Goal: Task Accomplishment & Management: Use online tool/utility

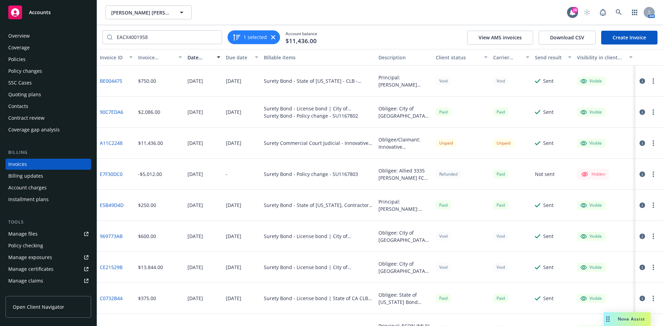
drag, startPoint x: 45, startPoint y: 18, endPoint x: 76, endPoint y: 19, distance: 31.8
click at [45, 18] on div "Accounts" at bounding box center [48, 13] width 80 height 14
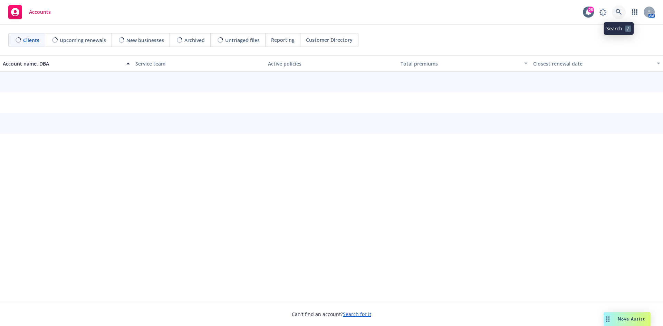
click at [615, 11] on link at bounding box center [619, 12] width 14 height 14
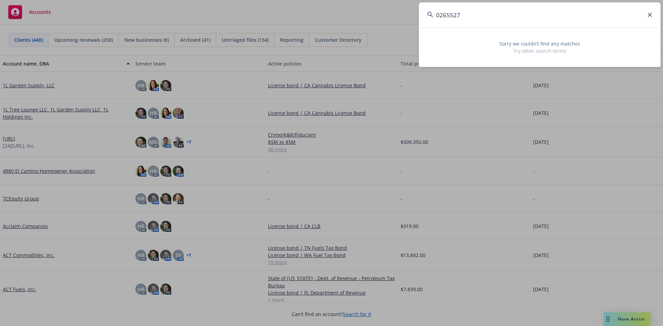
drag, startPoint x: 487, startPoint y: 17, endPoint x: 326, endPoint y: 23, distance: 161.1
click at [326, 23] on div "0265527 Sorry we couldn’t find any matches Try other search terms" at bounding box center [331, 163] width 663 height 326
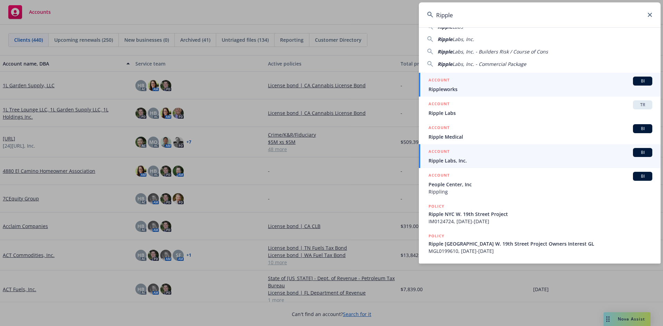
scroll to position [35, 0]
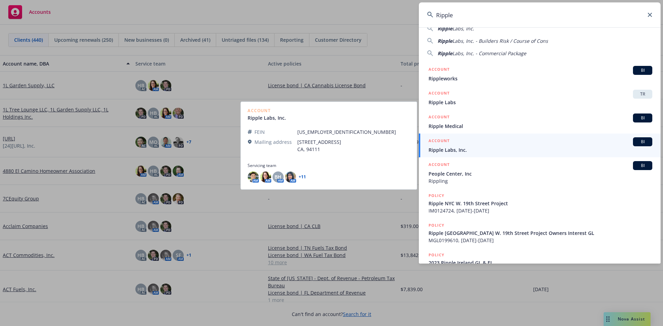
type input "Ripple"
click at [471, 150] on span "Ripple Labs, Inc." at bounding box center [541, 149] width 224 height 7
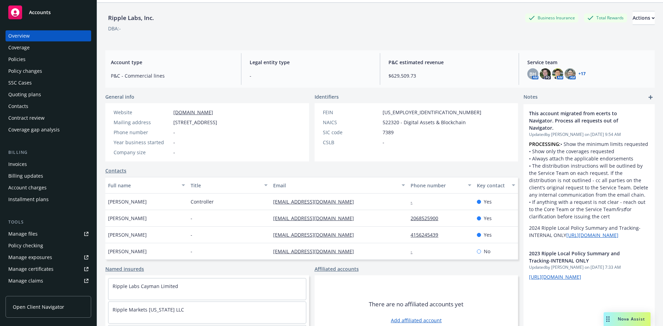
scroll to position [35, 0]
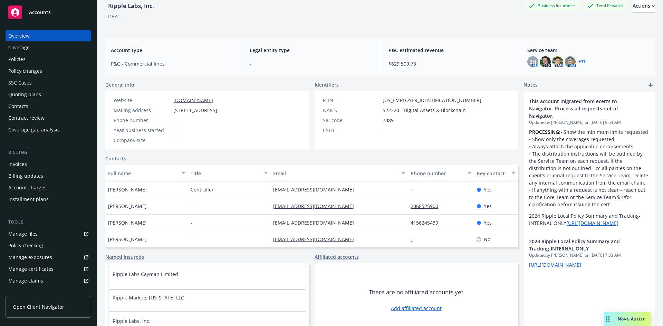
click at [20, 62] on div "Policies" at bounding box center [16, 59] width 17 height 11
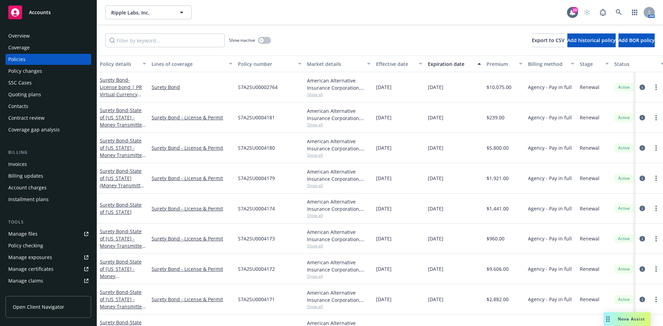
scroll to position [35, 0]
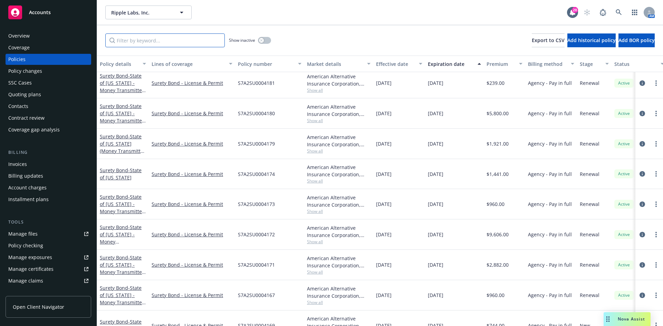
click at [164, 44] on input "Filter by keyword..." at bounding box center [165, 41] width 120 height 14
type input "surety"
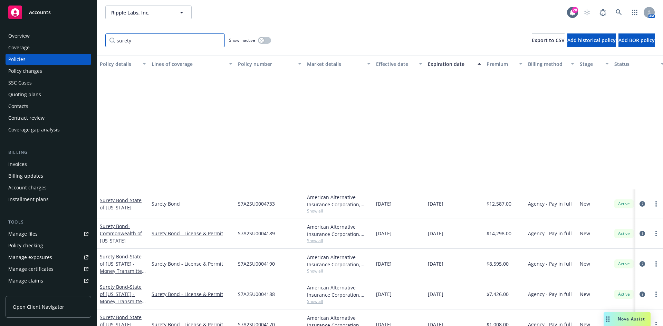
scroll to position [484, 0]
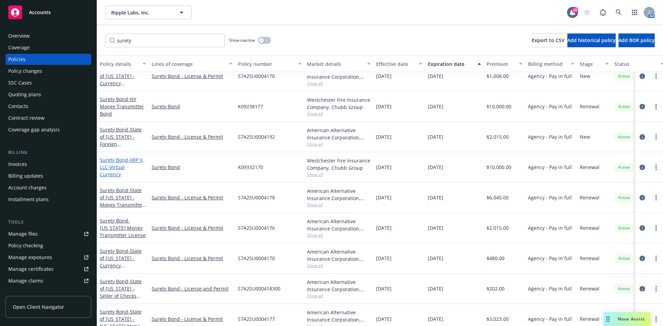
click at [125, 166] on link "Surety Bond - XRP II, LLC-Virtual Currency" at bounding box center [122, 167] width 44 height 21
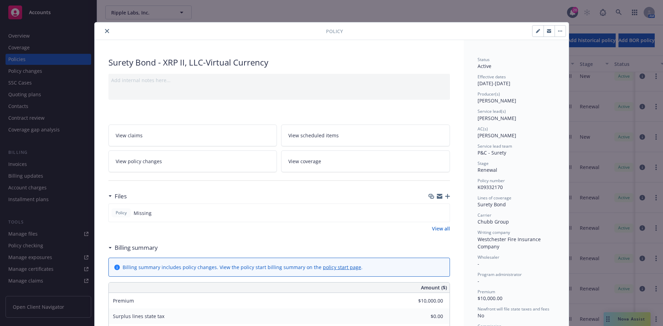
click at [106, 34] on button "close" at bounding box center [107, 31] width 8 height 8
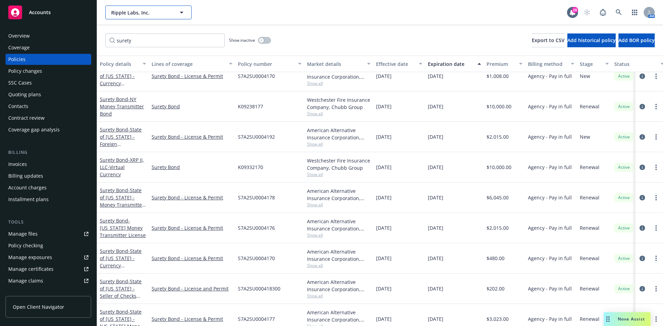
click at [124, 15] on span "Ripple Labs, Inc." at bounding box center [141, 12] width 60 height 7
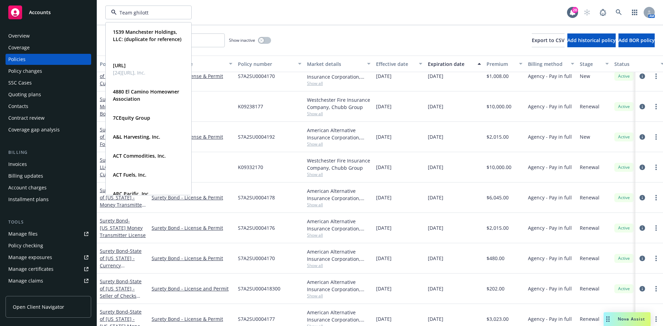
type input "Team ghilotti"
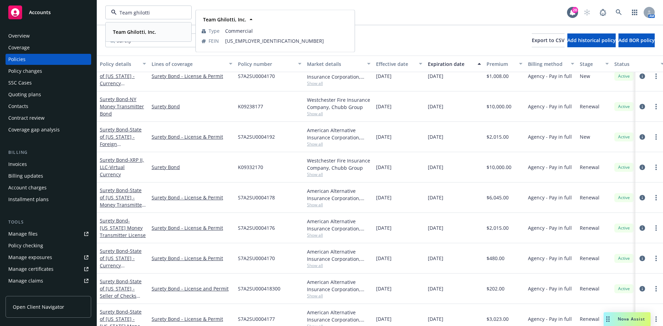
click at [149, 30] on strong "Team Ghilotti, Inc." at bounding box center [134, 32] width 43 height 7
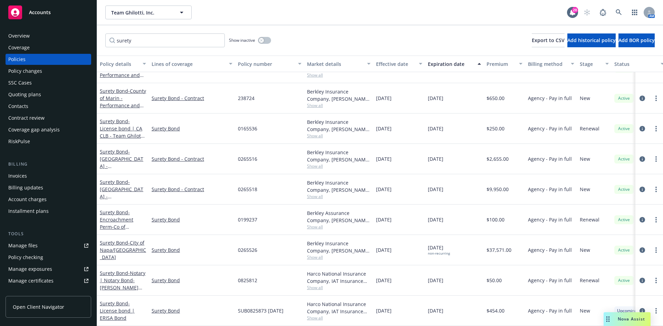
scroll to position [116, 0]
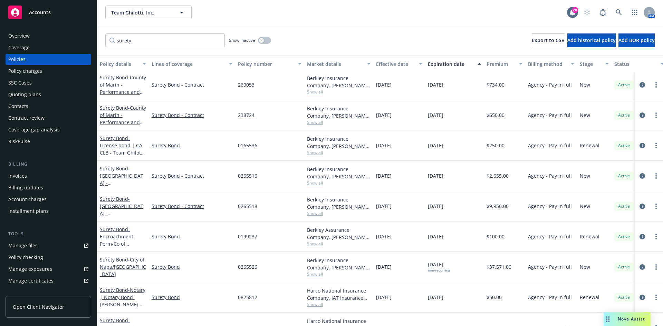
click at [44, 95] on div "Quoting plans" at bounding box center [48, 94] width 80 height 11
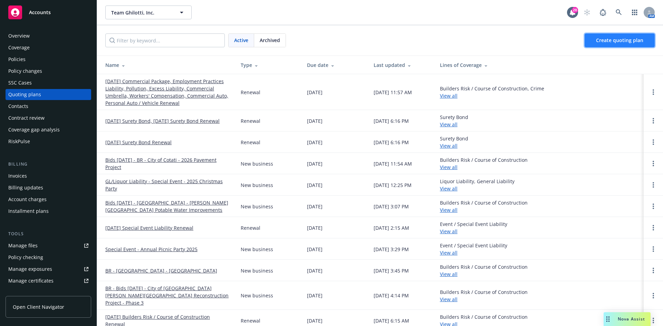
click at [611, 42] on span "Create quoting plan" at bounding box center [619, 40] width 47 height 7
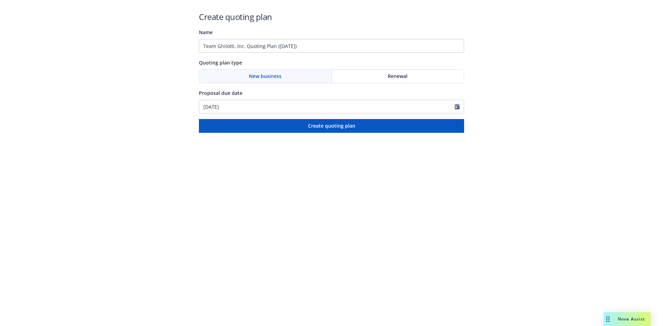
click at [381, 73] on div "Renewal" at bounding box center [398, 76] width 132 height 13
drag, startPoint x: 345, startPoint y: 46, endPoint x: 127, endPoint y: 51, distance: 218.4
click at [127, 51] on div "Create quoting plan Name Team Ghilotti, Inc. Quoting Plan (2025-09-23) Quoting …" at bounding box center [331, 66] width 663 height 133
click at [305, 44] on input "Bond #0265527 - City of Sonoma" at bounding box center [331, 46] width 265 height 14
paste input "0265527"
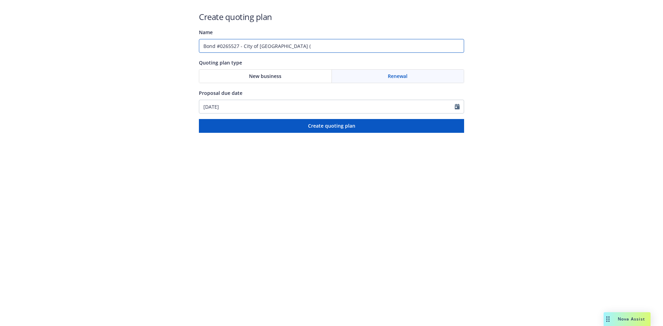
click at [345, 45] on input "Bond #0265527 - City of Sonoma (" at bounding box center [331, 46] width 265 height 14
paste input "0265527"
drag, startPoint x: 337, startPoint y: 45, endPoint x: 280, endPoint y: 51, distance: 57.3
click at [280, 51] on input "Bond #0265527 - City of Sonoma (0265527" at bounding box center [331, 46] width 265 height 14
paste input ": CIP T-11, West Spain Street Rehabilitation Project No. 2502"
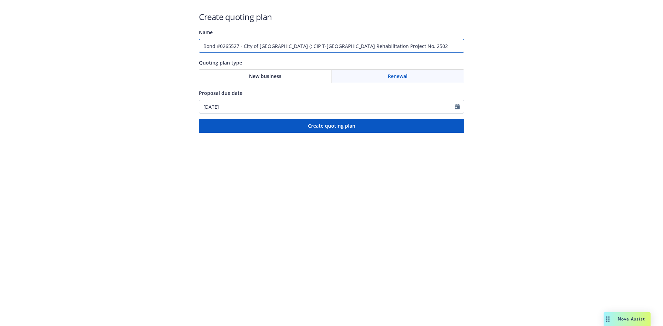
click at [285, 46] on input "Bond #0265527 - City of Sonoma (: CIP T-11, West Spain Street Rehabilitation Pr…" at bounding box center [331, 46] width 265 height 14
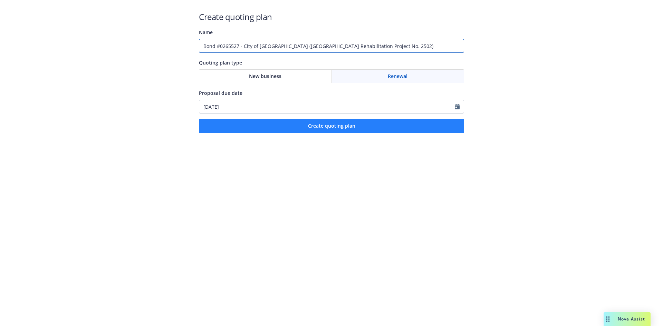
type input "Bond #0265527 - City of [GEOGRAPHIC_DATA] ([GEOGRAPHIC_DATA] Rehabilitation Pro…"
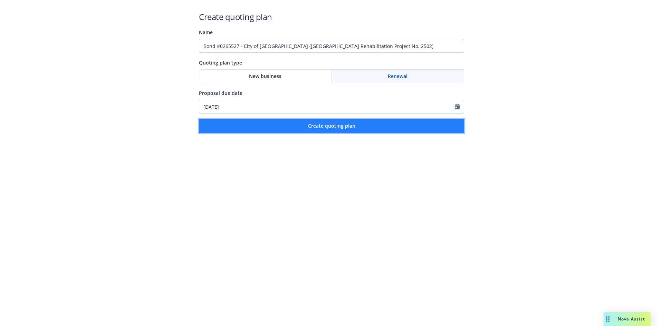
click at [307, 125] on button "Create quoting plan" at bounding box center [331, 126] width 265 height 14
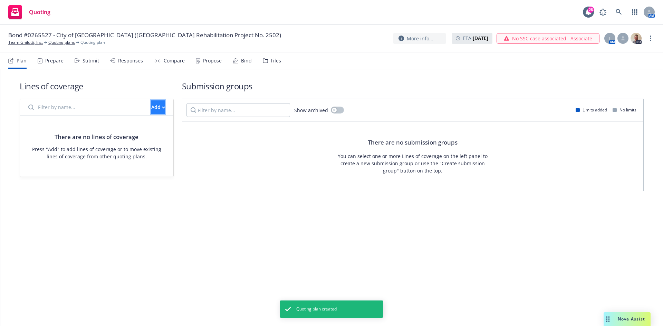
click at [151, 104] on div "Add" at bounding box center [158, 107] width 14 height 13
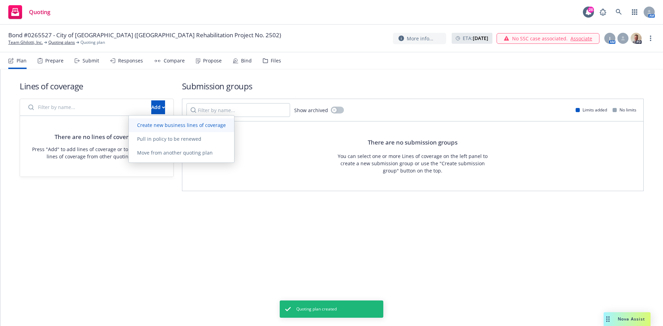
click at [154, 123] on span "Create new business lines of coverage" at bounding box center [181, 125] width 105 height 7
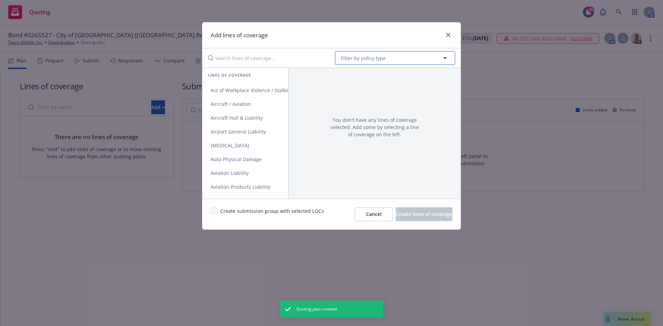
click at [373, 59] on span "Filter by policy type" at bounding box center [363, 58] width 45 height 7
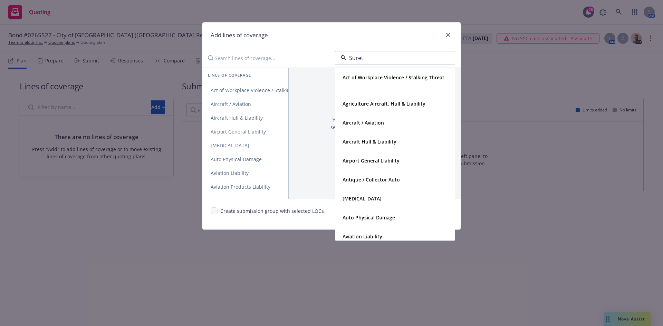
type input "Surety"
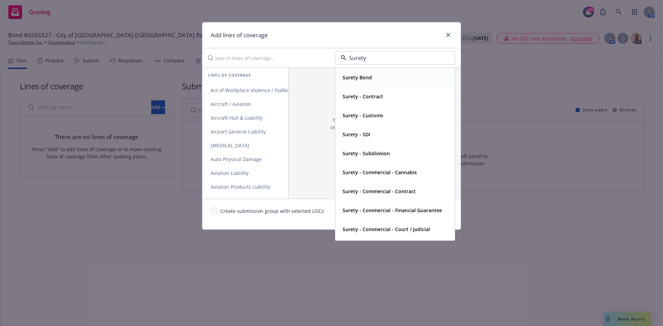
click at [362, 73] on div "Surety Bond" at bounding box center [357, 78] width 34 height 10
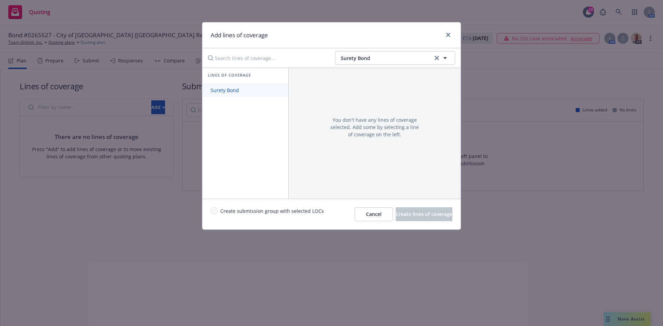
click at [249, 88] on link "Surety Bond" at bounding box center [245, 91] width 86 height 14
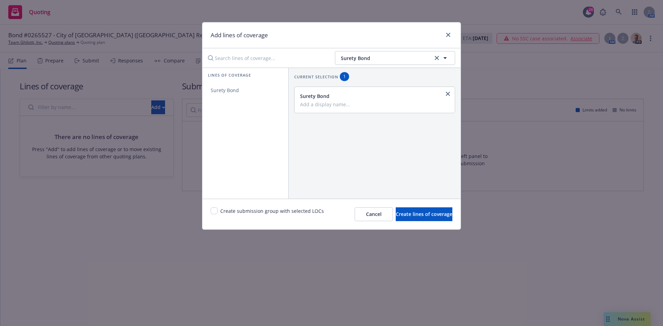
click at [317, 102] on input "Add a display name..." at bounding box center [374, 104] width 148 height 6
type input "Contract"
click at [214, 212] on input "checkbox" at bounding box center [214, 211] width 7 height 7
checkbox input "true"
click at [405, 216] on span "Create lines of coverage" at bounding box center [424, 214] width 57 height 7
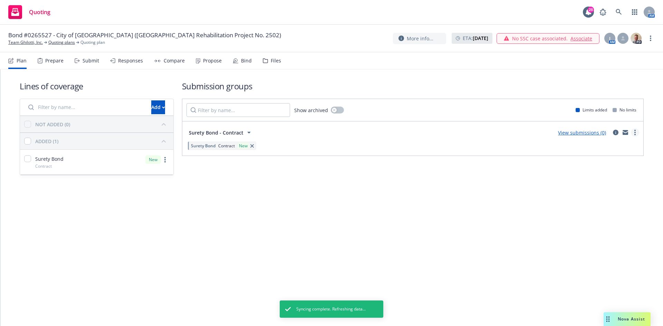
click at [635, 133] on circle "more" at bounding box center [635, 132] width 1 height 1
click at [601, 218] on span "Create policy (fast track)" at bounding box center [602, 218] width 72 height 7
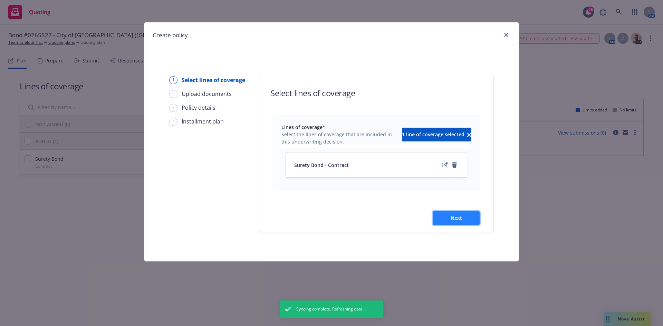
click at [454, 214] on button "Next" at bounding box center [456, 218] width 47 height 14
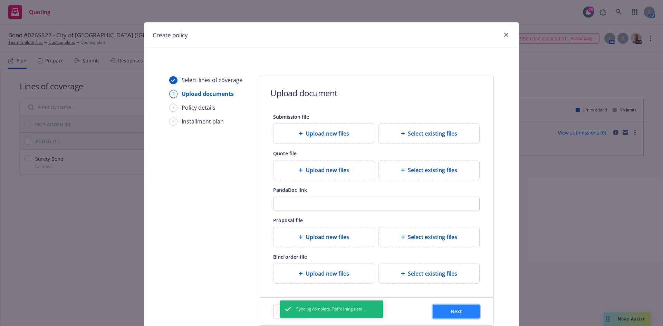
click at [447, 313] on button "Next" at bounding box center [456, 312] width 47 height 14
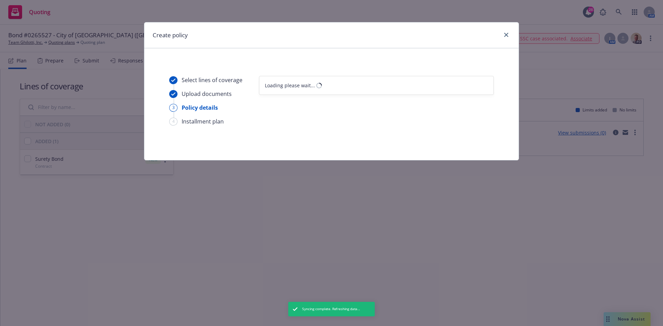
select select "12"
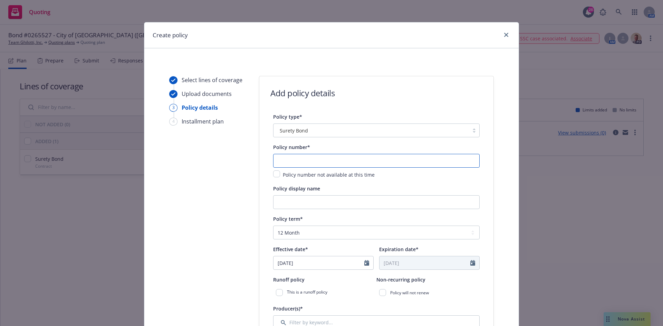
click at [301, 154] on input "text" at bounding box center [376, 161] width 207 height 14
type input "0265527"
click at [294, 202] on input "Policy display name" at bounding box center [376, 203] width 207 height 14
click at [295, 201] on input "Policy display name" at bounding box center [376, 203] width 207 height 14
paste input ": CIP T-11, West Spain Street Rehabilitation Project No. 2502"
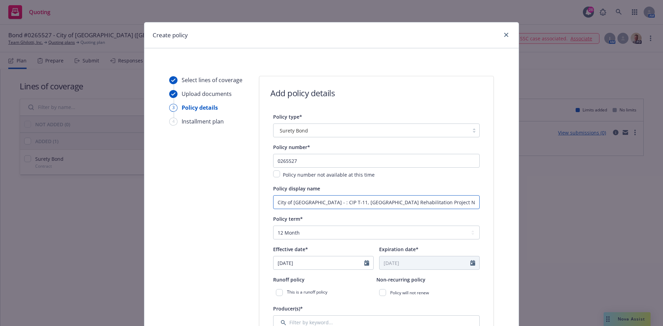
click at [315, 202] on input "City of Sonoma - : CIP T-11, West Spain Street Rehabilitation Project No. 2502" at bounding box center [376, 203] width 207 height 14
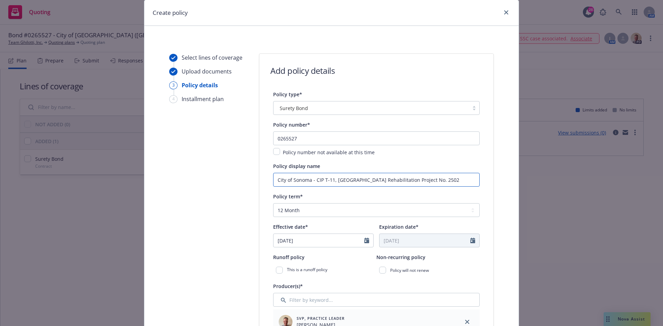
scroll to position [35, 0]
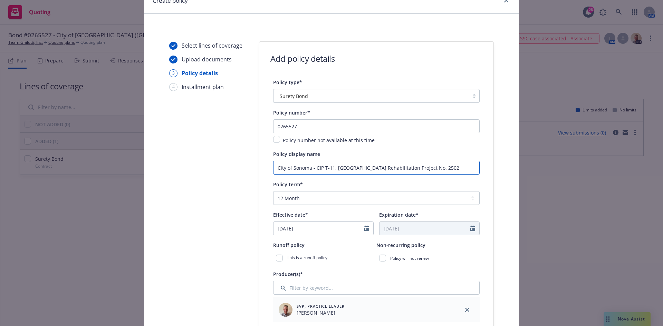
type input "City of Sonoma - CIP T-11, [GEOGRAPHIC_DATA] Rehabilitation Project No. 2502"
click at [303, 227] on input "[DATE]" at bounding box center [319, 228] width 91 height 13
select select "9"
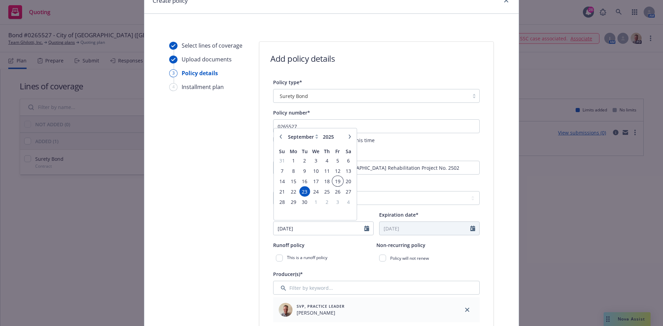
click at [338, 183] on span "19" at bounding box center [337, 181] width 9 height 9
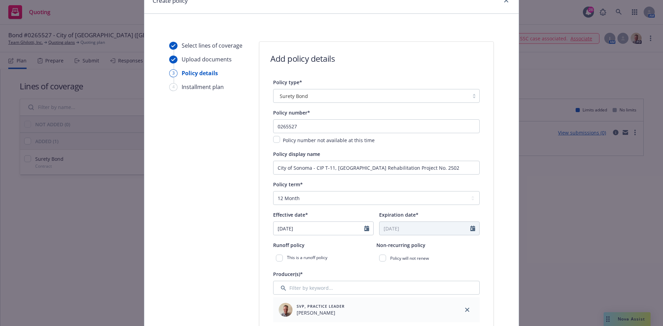
type input "[DATE]"
type input "09/19/2026"
click at [305, 196] on select "Select policy term 12 Month 6 Month 4 Month 3 Month 2 Month 1 Month 36 Month (3…" at bounding box center [376, 198] width 207 height 14
select select "other"
click at [273, 191] on select "Select policy term 12 Month 6 Month 4 Month 3 Month 2 Month 1 Month 36 Month (3…" at bounding box center [376, 198] width 207 height 14
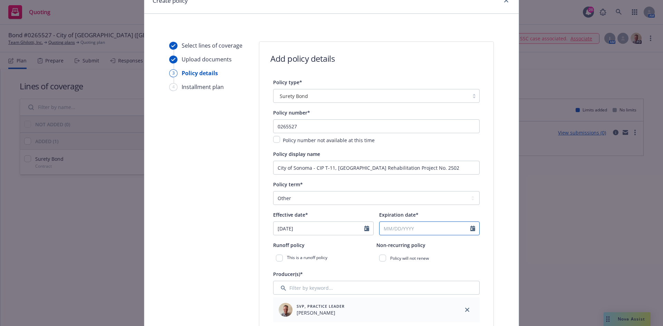
select select "9"
click at [384, 229] on input "Expiration date*" at bounding box center [425, 228] width 91 height 13
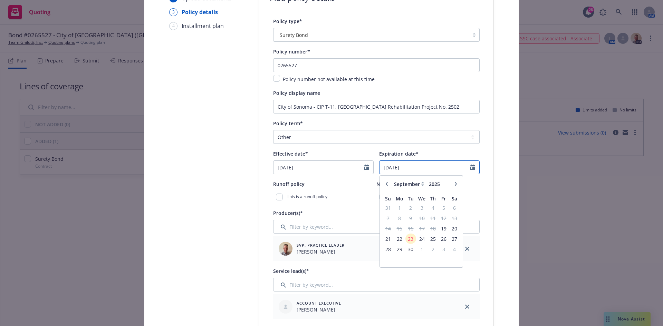
scroll to position [104, 0]
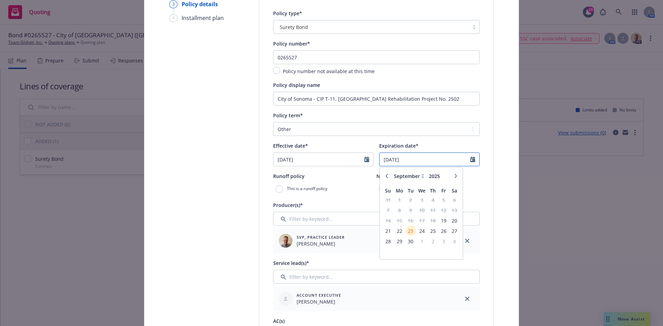
type input "[DATE]"
drag, startPoint x: 361, startPoint y: 204, endPoint x: 367, endPoint y: 199, distance: 8.1
click at [361, 204] on div "Producer(s)*" at bounding box center [376, 205] width 207 height 8
click at [381, 188] on input "checkbox" at bounding box center [382, 189] width 7 height 7
checkbox input "true"
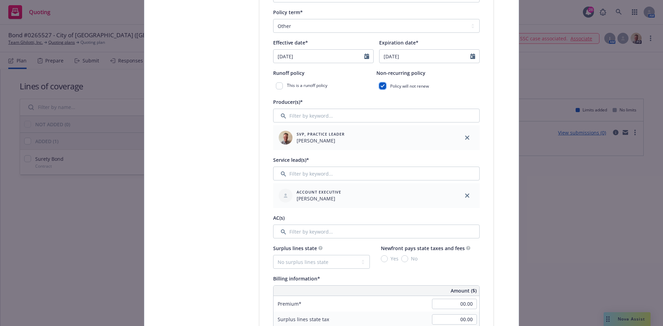
scroll to position [207, 0]
click at [466, 194] on icon "close" at bounding box center [467, 195] width 4 height 4
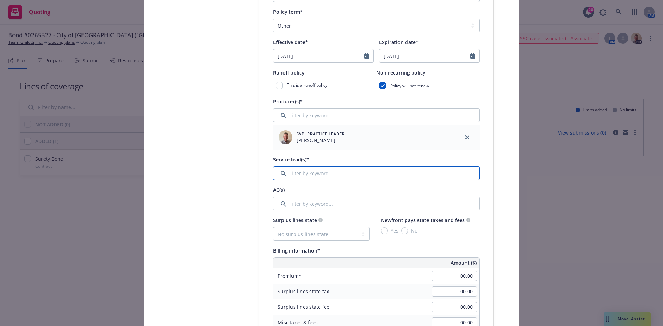
click at [295, 170] on input "Filter by keyword..." at bounding box center [376, 173] width 207 height 14
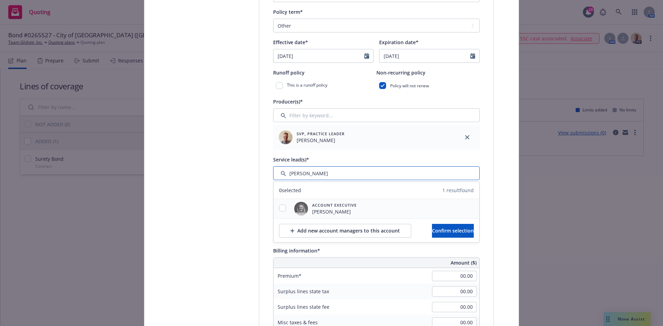
type input "[PERSON_NAME]"
click at [280, 208] on input "checkbox" at bounding box center [282, 208] width 7 height 7
checkbox input "true"
click at [462, 236] on button "Confirm selection" at bounding box center [453, 231] width 42 height 14
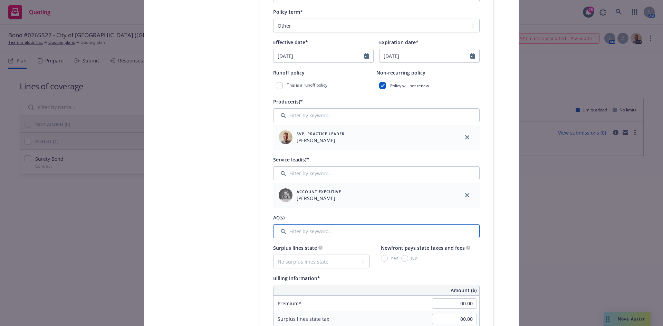
click at [341, 232] on input "Filter by keyword..." at bounding box center [376, 232] width 207 height 14
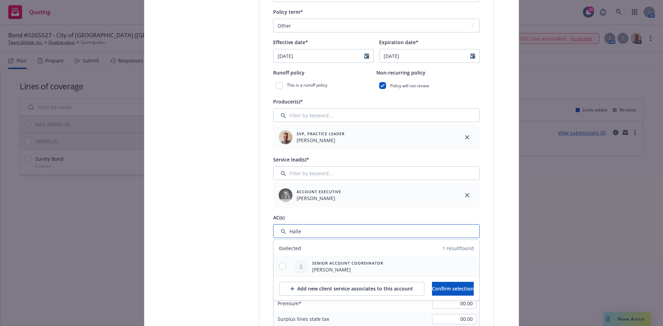
type input "Halle"
click at [281, 268] on input "checkbox" at bounding box center [282, 266] width 7 height 7
checkbox input "true"
click at [453, 289] on span "Confirm selection" at bounding box center [453, 289] width 42 height 7
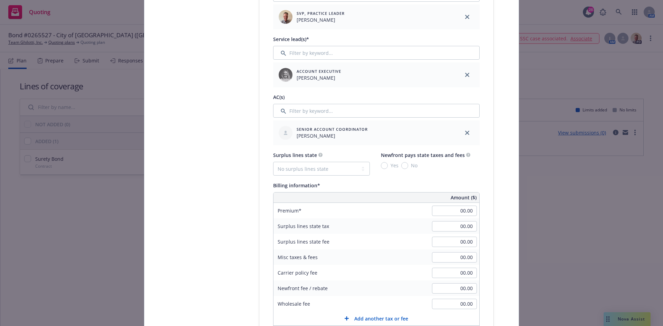
scroll to position [345, 0]
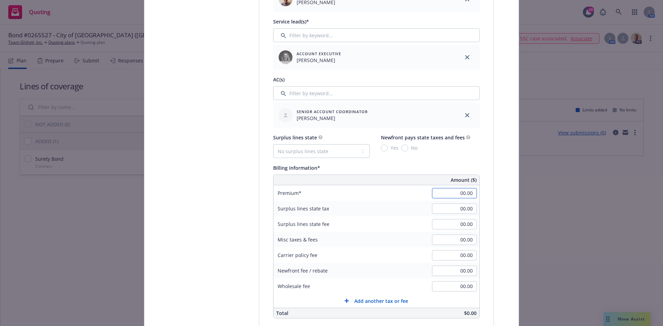
click at [445, 193] on input "00.00" at bounding box center [454, 193] width 45 height 10
type input "3,777.00"
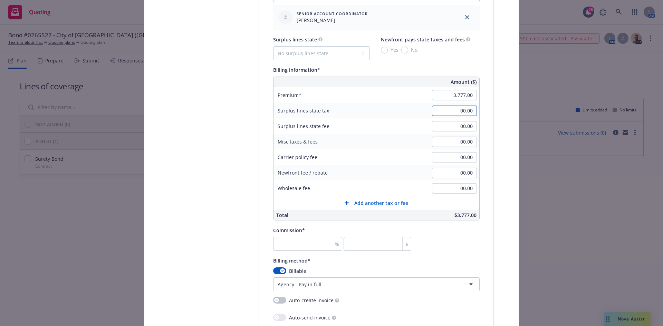
scroll to position [449, 0]
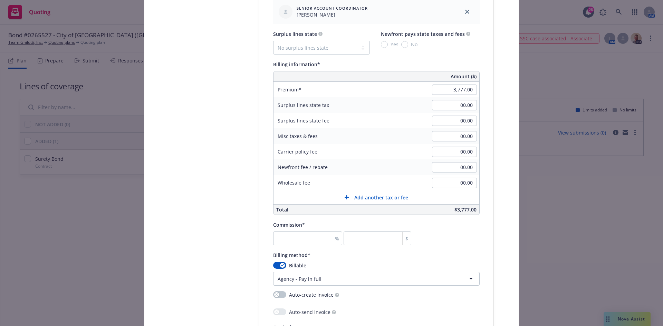
click at [332, 236] on div "%" at bounding box center [337, 238] width 10 height 13
click at [301, 239] on input "number" at bounding box center [307, 239] width 69 height 14
type input "3"
type input "113.31"
type input "30"
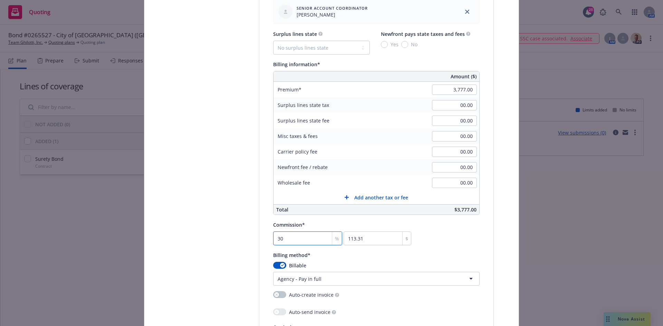
type input "1133.1"
type input "30"
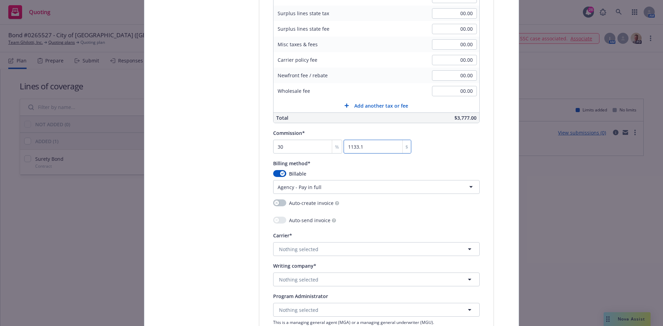
scroll to position [553, 0]
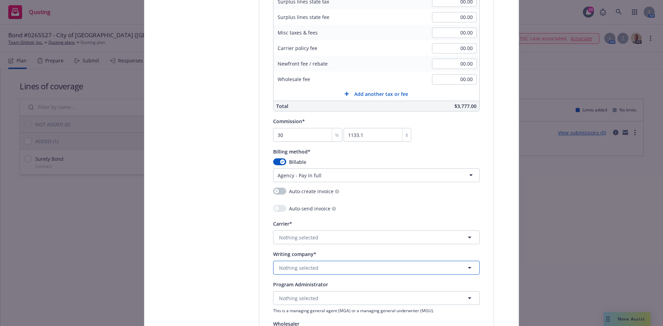
click at [289, 267] on span "Nothing selected" at bounding box center [298, 268] width 39 height 7
type input "Berkley In"
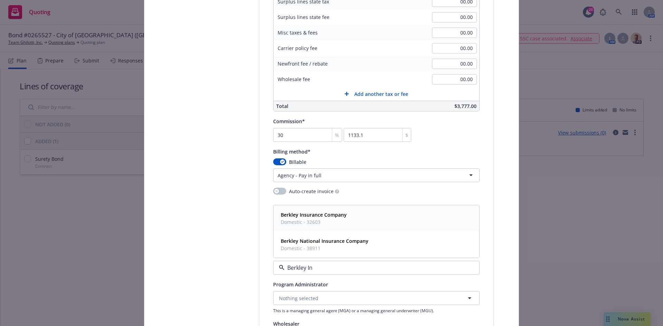
click at [347, 215] on div "Berkley Insurance Company Domestic - 32603" at bounding box center [376, 218] width 197 height 17
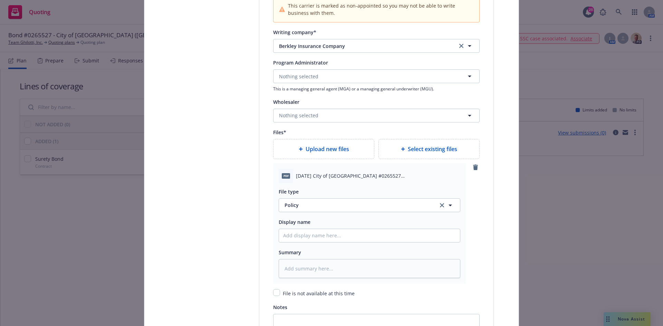
scroll to position [864, 0]
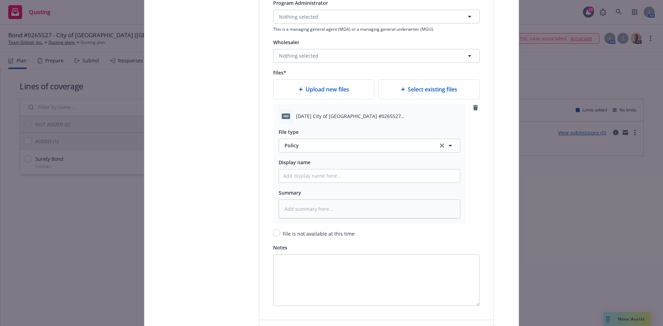
click at [342, 118] on span "[DATE] City of [GEOGRAPHIC_DATA] #0265527 ([GEOGRAPHIC_DATA]).pdf" at bounding box center [378, 116] width 164 height 7
copy span "[DATE] City of [GEOGRAPHIC_DATA] #0265527 ([GEOGRAPHIC_DATA]).pdf"
click at [317, 179] on input "Policy display name" at bounding box center [369, 176] width 181 height 13
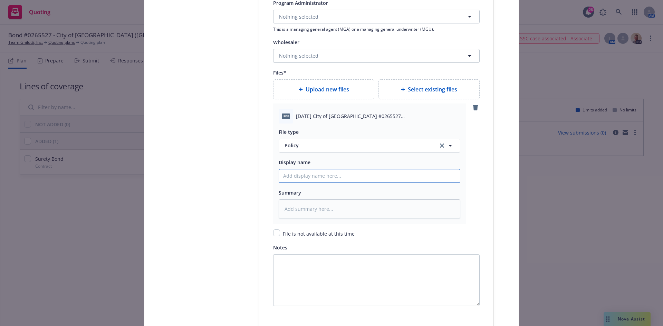
paste input "[DATE] City of [GEOGRAPHIC_DATA] #0265527 ([GEOGRAPHIC_DATA]).pdf"
type textarea "x"
type input "[DATE] City of [GEOGRAPHIC_DATA] #0265527 ([GEOGRAPHIC_DATA]).pdf"
type textarea "x"
type input "2025 09 19 City of Sonoma #0265527 (West Spain St).pd"
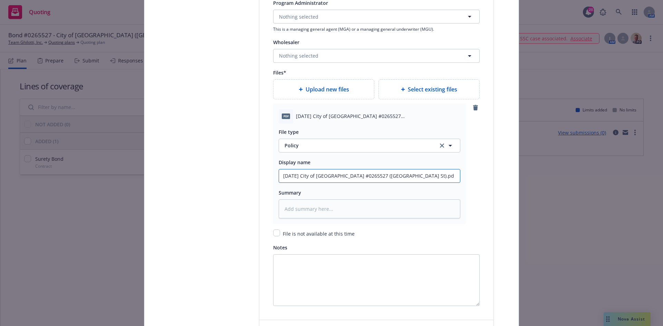
type textarea "x"
type input "2025 09 19 City of Sonoma #0265527 (West Spain St).p"
type textarea "x"
type input "2025 09 19 City of Sonoma #0265527 (West Spain St)."
type textarea "x"
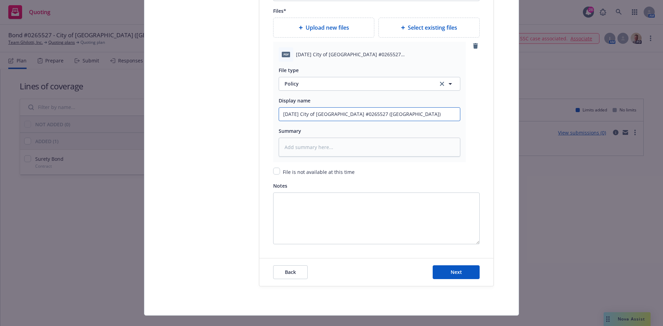
scroll to position [937, 0]
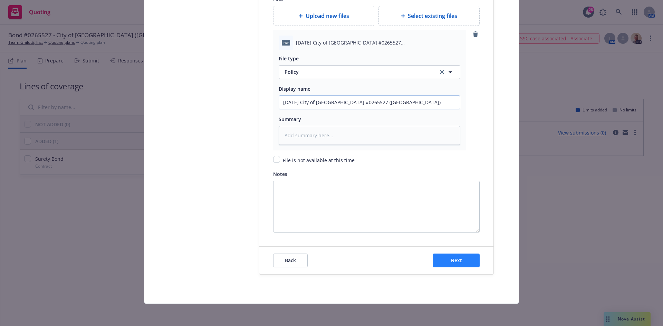
type input "2025 09 19 City of Sonoma #0265527 (West Spain St)"
click at [444, 263] on button "Next" at bounding box center [456, 261] width 47 height 14
type textarea "x"
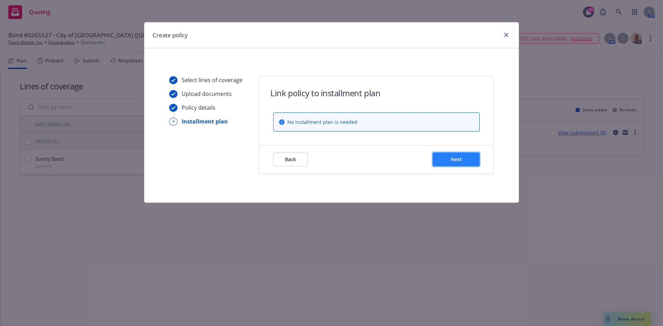
click at [458, 164] on button "Next" at bounding box center [456, 160] width 47 height 14
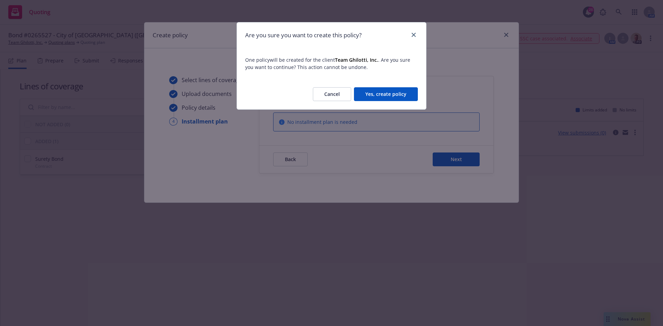
click at [391, 96] on button "Yes, create policy" at bounding box center [386, 94] width 64 height 14
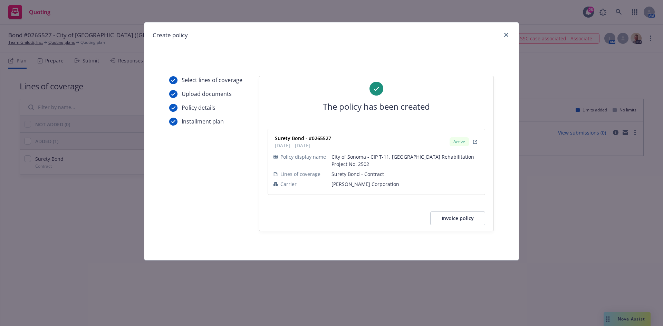
click at [464, 223] on button "Invoice policy" at bounding box center [457, 219] width 55 height 14
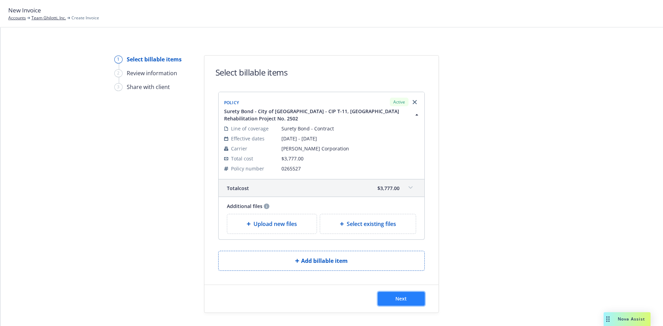
click at [392, 297] on button "Next" at bounding box center [401, 299] width 47 height 14
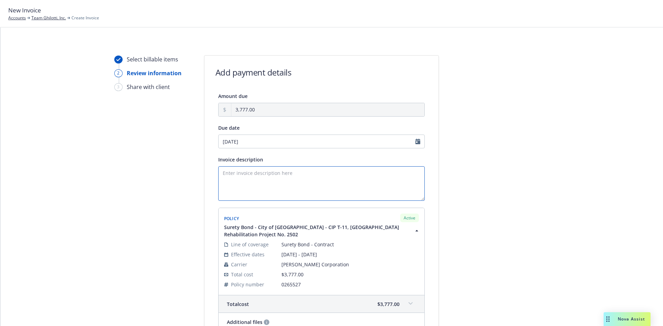
click at [230, 178] on textarea "Invoice description" at bounding box center [321, 183] width 207 height 35
click at [249, 178] on textarea "Principal:" at bounding box center [321, 183] width 207 height 35
paste textarea "2025 09 19 City of Sonoma #0265527 (West Spain St).pdf"
drag, startPoint x: 381, startPoint y: 175, endPoint x: 248, endPoint y: 177, distance: 133.7
click at [249, 177] on textarea "Principal: 2025 09 19 City of Sonoma #0265527 (West Spain St).pdf" at bounding box center [321, 183] width 207 height 35
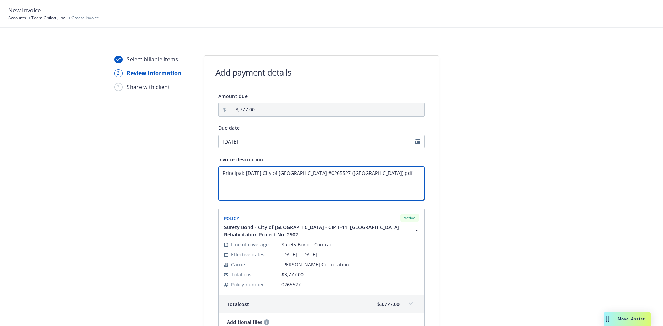
click at [242, 174] on textarea "Principal: 2025 09 19 City of Sonoma #0265527 (West Spain St).pdf" at bounding box center [321, 183] width 207 height 35
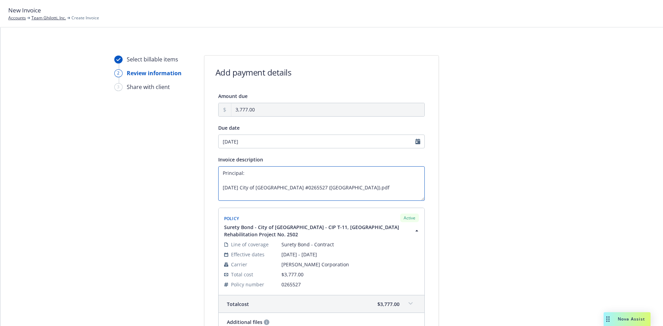
click at [360, 188] on textarea "Principal: 2025 09 19 City of Sonoma #0265527 (West Spain St).pdf" at bounding box center [321, 183] width 207 height 35
drag, startPoint x: 278, startPoint y: 190, endPoint x: 206, endPoint y: 183, distance: 72.5
click at [206, 183] on div "Amount due 3,777.00 Due date 10/07/2025 Invoice description Principal: 2025 09 …" at bounding box center [321, 224] width 234 height 264
click at [248, 176] on textarea "Principal:" at bounding box center [321, 183] width 207 height 35
paste textarea "Team Ghilotti, Inc."
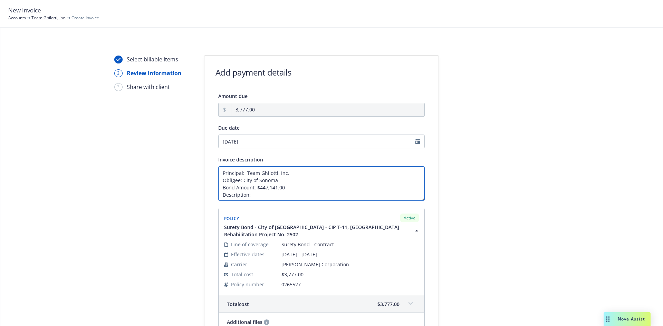
click at [270, 195] on textarea "Principal: Team Ghilotti, Inc. Obligee: City of Sonoma Bond Amount: $447,141.00…" at bounding box center [321, 183] width 207 height 35
paste textarea "CIP T-11, West Spain Street Rehabilitation Project No. 2502"
drag, startPoint x: 251, startPoint y: 195, endPoint x: 261, endPoint y: 206, distance: 15.1
click at [251, 196] on textarea "Principal: Team Ghilotti, Inc. Obligee: City of Sonoma Bond Amount: $447,141.00…" at bounding box center [321, 183] width 207 height 35
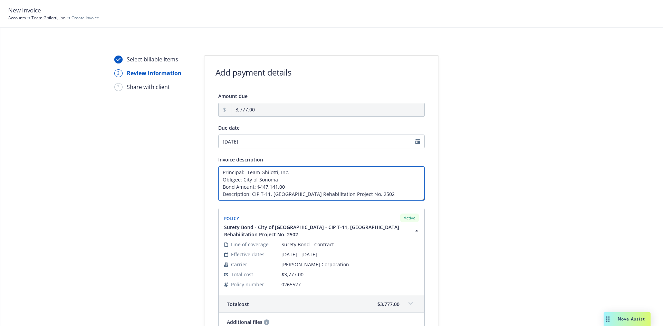
click at [406, 182] on textarea "Principal: Team Ghilotti, Inc. Obligee: City of Sonoma Bond Amount: $447,141.00…" at bounding box center [321, 183] width 207 height 35
click at [397, 190] on textarea "Principal: Team Ghilotti, Inc. Obligee: City of Sonoma Bond Amount: $447,141.00…" at bounding box center [321, 183] width 207 height 35
type textarea "Principal: Team Ghilotti, Inc. Obligee: City of Sonoma Bond Amount: $447,141.00…"
click at [540, 229] on div at bounding box center [501, 226] width 97 height 343
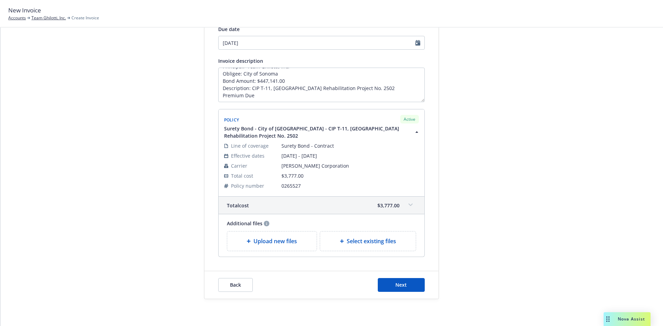
scroll to position [99, 0]
click at [390, 286] on button "Next" at bounding box center [401, 285] width 47 height 14
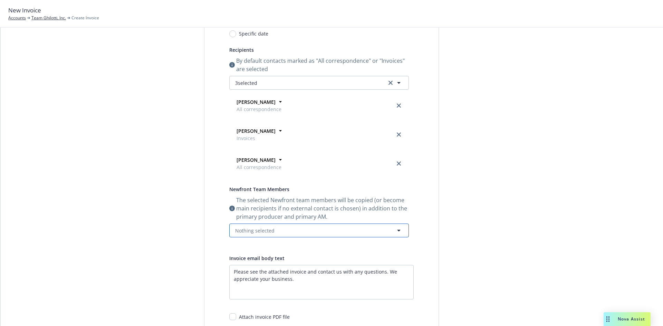
click at [261, 231] on span "Nothing selected" at bounding box center [254, 230] width 39 height 7
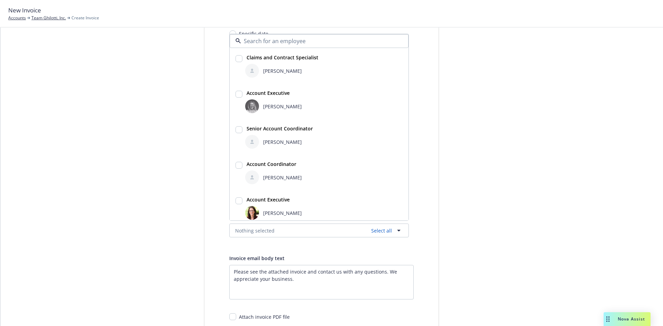
click at [251, 106] on img at bounding box center [252, 106] width 14 height 14
checkbox input "true"
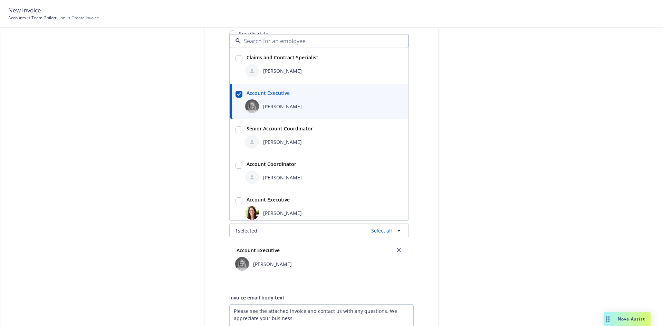
click at [252, 142] on div at bounding box center [252, 142] width 14 height 14
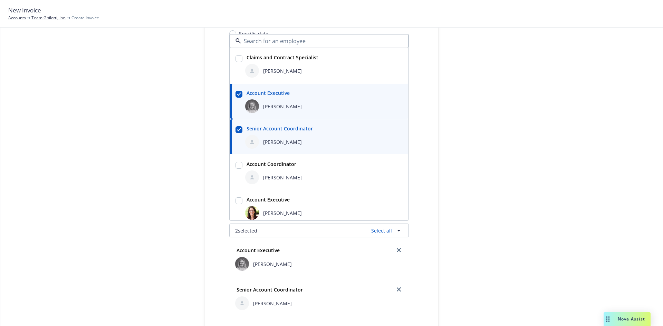
checkbox input "true"
click at [134, 149] on div "Select billable items Review information 3 Share with client" at bounding box center [152, 218] width 76 height 525
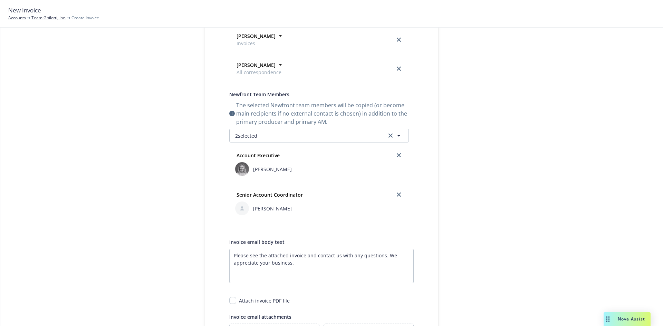
scroll to position [272, 0]
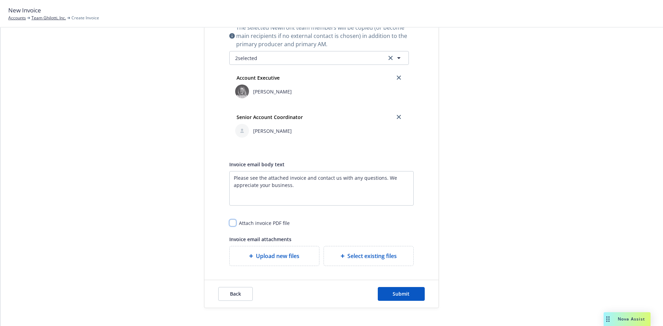
click at [229, 222] on input "checkbox" at bounding box center [232, 223] width 7 height 7
checkbox input "true"
click at [405, 293] on span "Submit" at bounding box center [401, 294] width 17 height 7
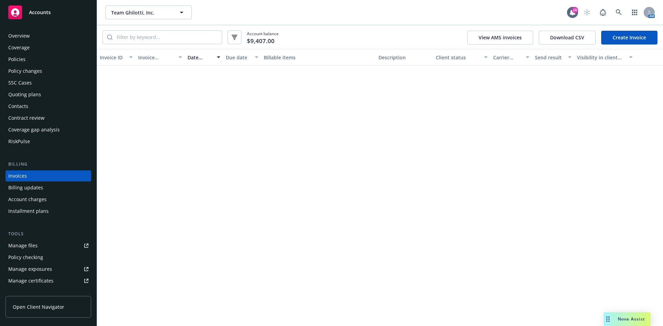
scroll to position [2, 0]
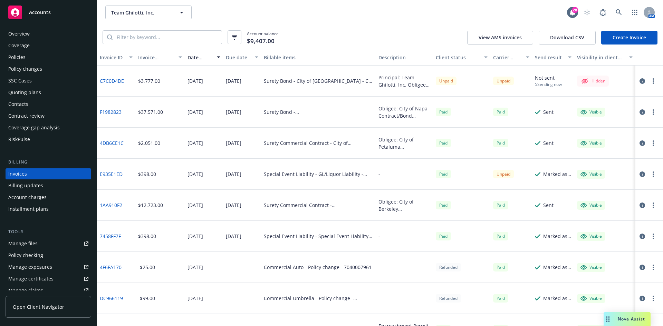
click at [649, 80] on button "button" at bounding box center [653, 81] width 8 height 8
click at [597, 179] on link "Void" at bounding box center [608, 178] width 88 height 14
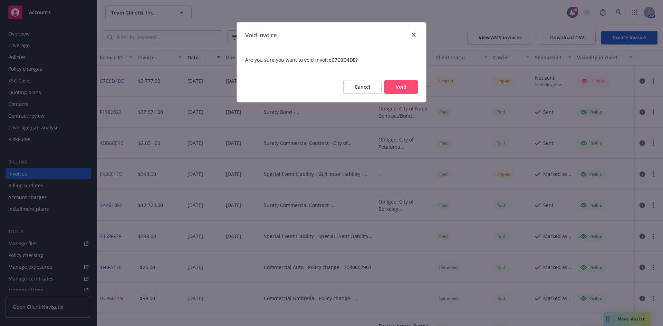
click at [398, 89] on button "Void" at bounding box center [401, 87] width 34 height 14
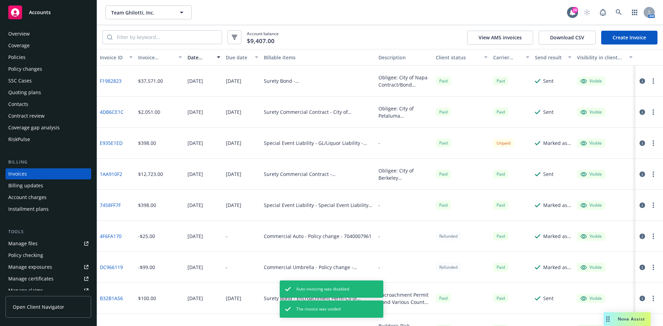
click at [25, 88] on div "Quoting plans" at bounding box center [24, 92] width 33 height 11
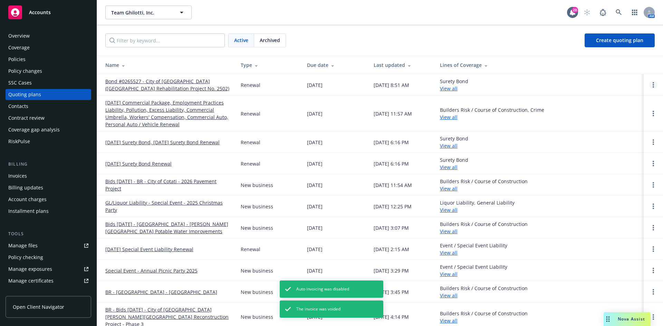
click at [649, 88] on link "Open options" at bounding box center [653, 85] width 8 height 8
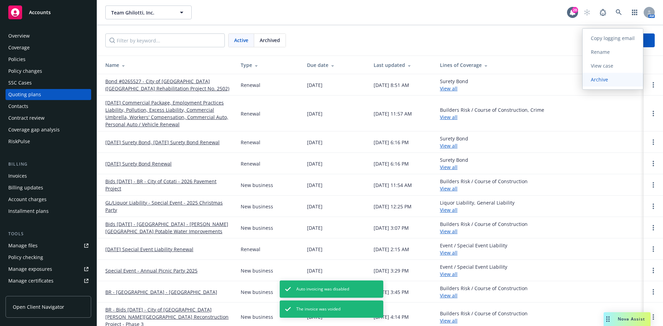
click at [601, 82] on span "Archive" at bounding box center [600, 79] width 34 height 7
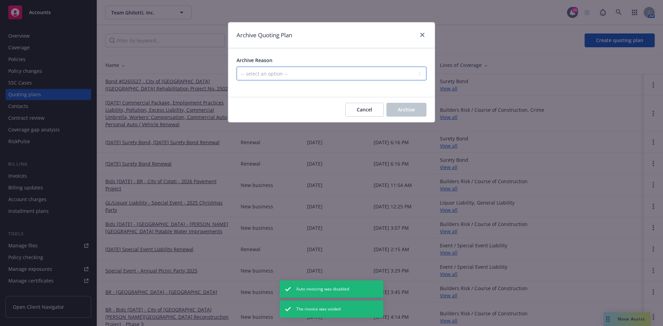
drag, startPoint x: 302, startPoint y: 75, endPoint x: 301, endPoint y: 78, distance: 3.6
click at [302, 75] on select "-- select an option -- All policies in this renewal plan are auto-renewed Creat…" at bounding box center [332, 74] width 190 height 14
select select "ARCHIVED_DUPLICATE"
click at [237, 67] on select "-- select an option -- All policies in this renewal plan are auto-renewed Creat…" at bounding box center [332, 74] width 190 height 14
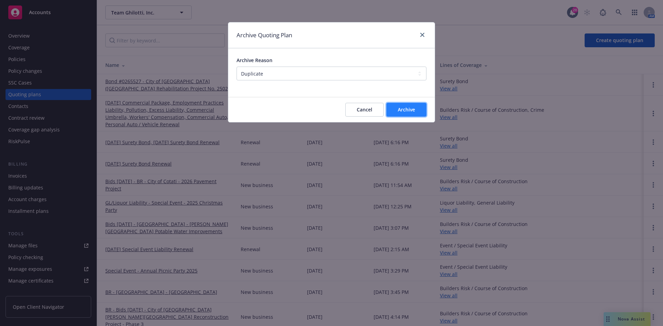
click at [402, 110] on span "Archive" at bounding box center [406, 109] width 17 height 7
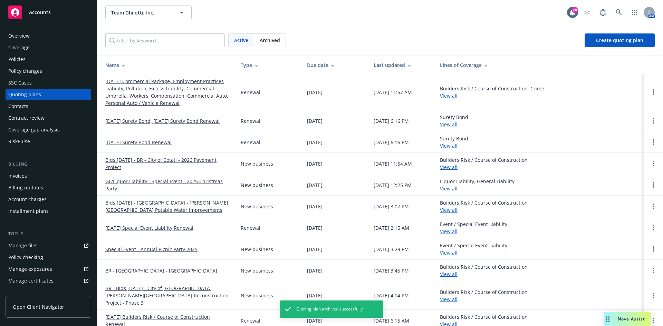
click at [34, 17] on div "Accounts" at bounding box center [48, 13] width 80 height 14
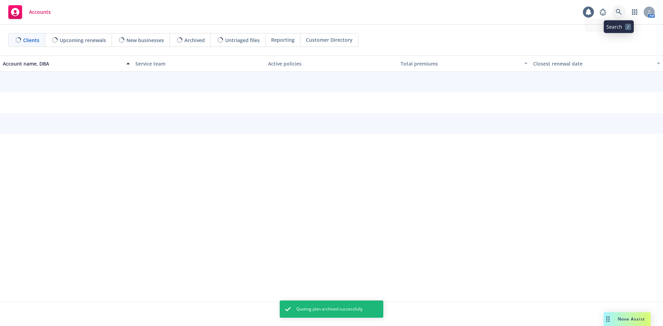
click at [619, 12] on icon at bounding box center [619, 12] width 6 height 6
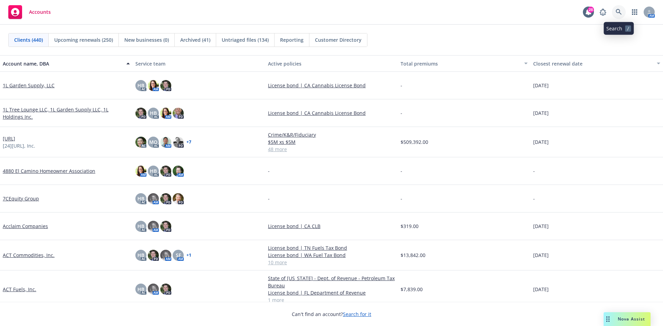
click at [620, 10] on icon at bounding box center [619, 12] width 6 height 6
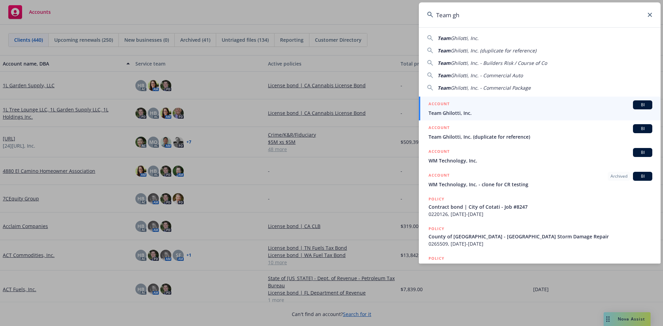
type input "Team gh"
click at [464, 112] on span "Team Ghilotti, Inc." at bounding box center [541, 113] width 224 height 7
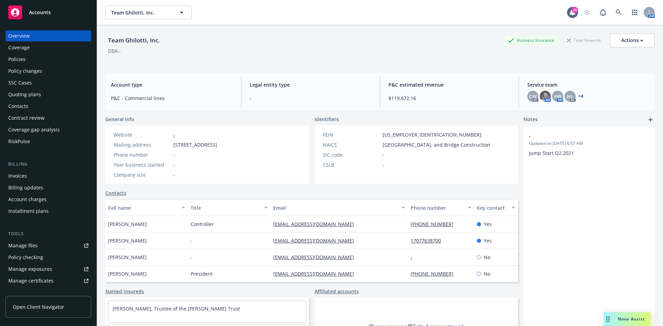
click at [27, 56] on div "Policies" at bounding box center [48, 59] width 80 height 11
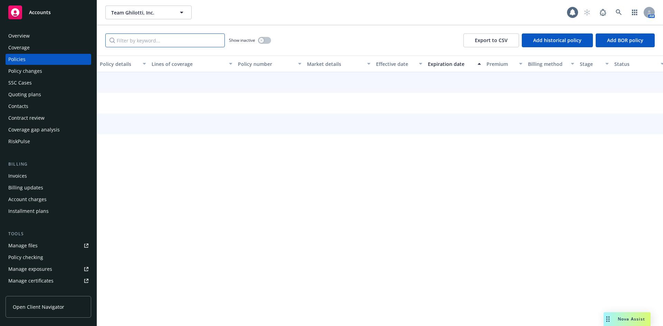
click at [175, 46] on input "Filter by keyword..." at bounding box center [165, 41] width 120 height 14
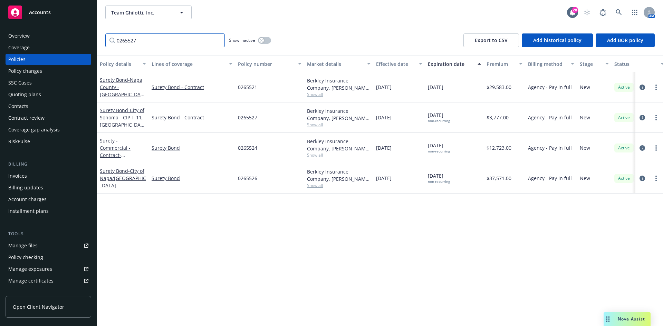
type input "0265527"
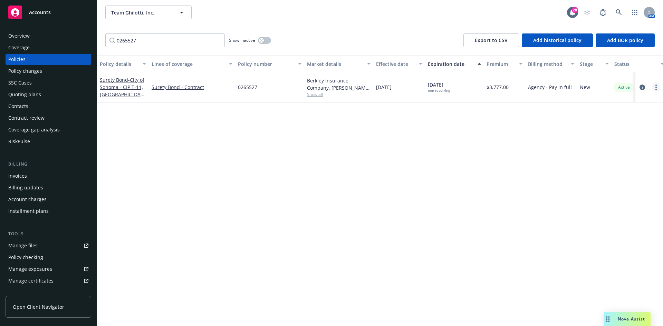
click at [656, 87] on circle "more" at bounding box center [656, 87] width 1 height 1
click at [606, 134] on link "End policy" at bounding box center [619, 129] width 81 height 14
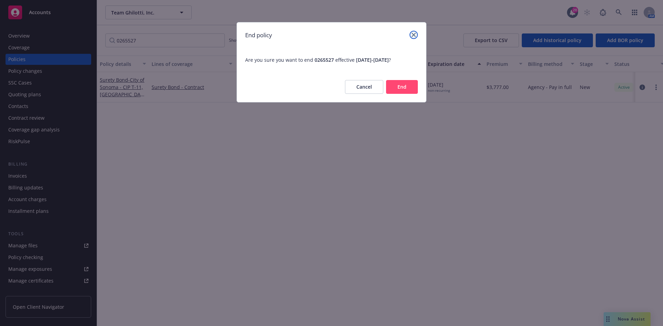
click at [412, 34] on icon "close" at bounding box center [414, 35] width 4 height 4
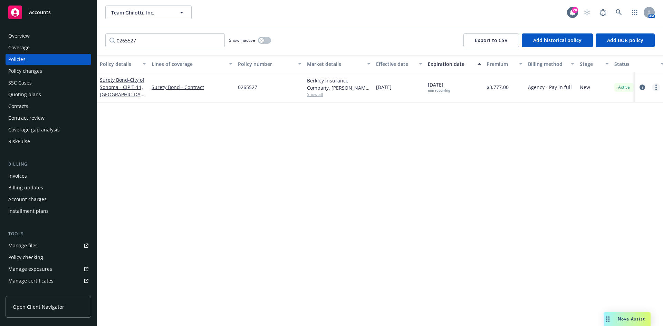
click at [660, 87] on link "more" at bounding box center [656, 87] width 8 height 8
click at [606, 170] on link "Delete policy" at bounding box center [619, 171] width 81 height 14
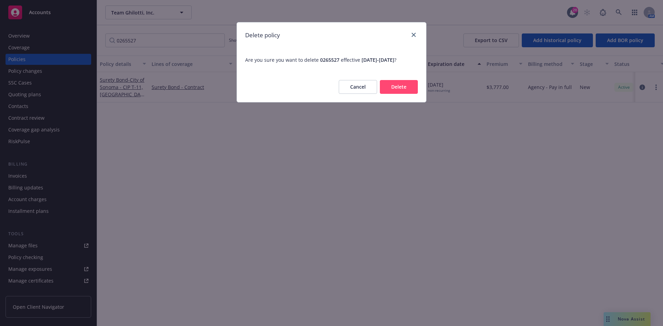
click at [388, 88] on button "Delete" at bounding box center [399, 87] width 38 height 14
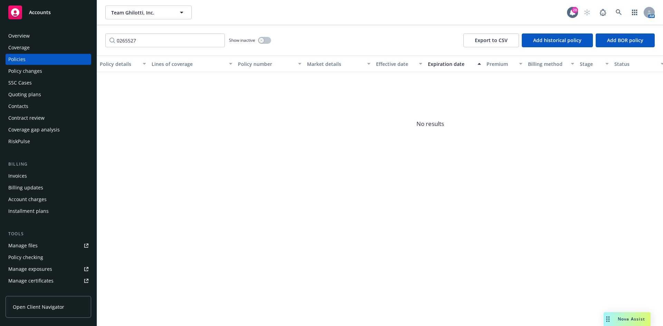
click at [23, 89] on div "Quoting plans" at bounding box center [24, 94] width 33 height 11
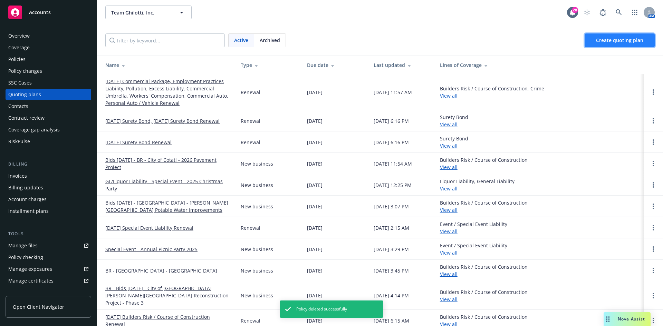
click at [624, 37] on span "Create quoting plan" at bounding box center [619, 40] width 47 height 7
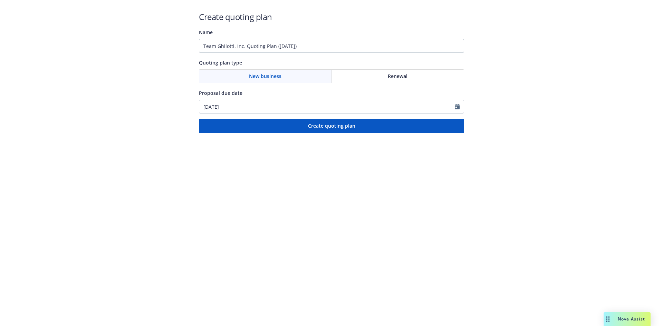
click at [408, 74] on div "Renewal" at bounding box center [398, 76] width 132 height 13
drag, startPoint x: 347, startPoint y: 43, endPoint x: 19, endPoint y: 30, distance: 328.4
click at [19, 30] on div "Create quoting plan Name Team Ghilotti, Inc. Quoting Plan ([DATE]) Quoting plan…" at bounding box center [331, 66] width 663 height 133
click at [294, 47] on input "Bond #0265527 - City of [GEOGRAPHIC_DATA] (" at bounding box center [331, 46] width 265 height 14
paste input "Description: CIP T-[GEOGRAPHIC_DATA] Rehabilitation Project No. 2502"
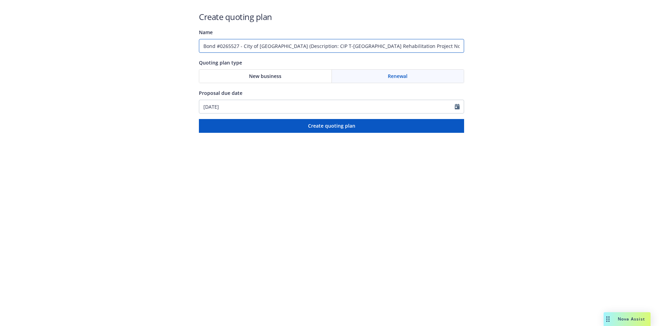
click at [307, 45] on input "Bond #0265527 - City of [GEOGRAPHIC_DATA] (Description: CIP T-[GEOGRAPHIC_DATA]…" at bounding box center [331, 46] width 265 height 14
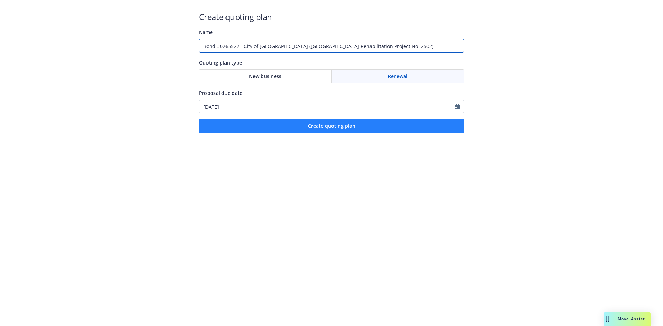
type input "Bond #0265527 - City of [GEOGRAPHIC_DATA] ([GEOGRAPHIC_DATA] Rehabilitation Pro…"
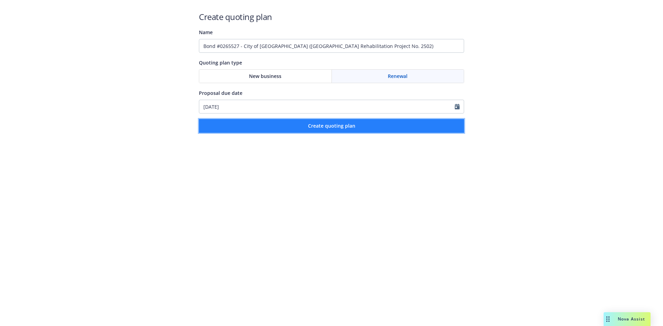
click at [334, 123] on span "Create quoting plan" at bounding box center [331, 126] width 47 height 7
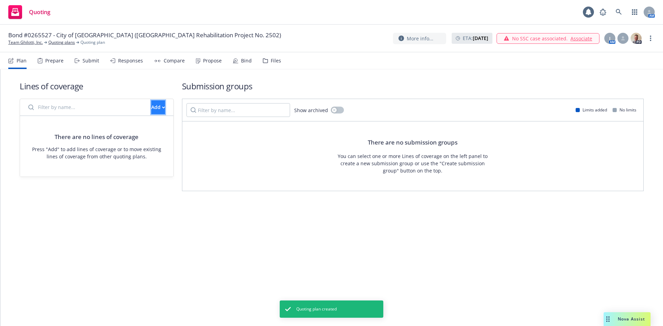
click at [151, 105] on button "Add" at bounding box center [158, 108] width 14 height 14
click at [152, 120] on link "Create new business lines of coverage" at bounding box center [181, 125] width 105 height 14
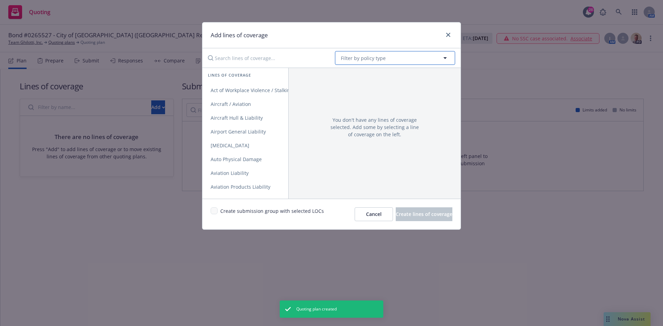
click at [371, 55] on span "Filter by policy type" at bounding box center [363, 58] width 45 height 7
type input "Surety"
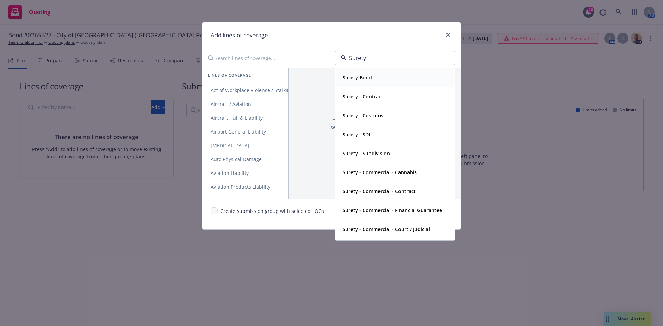
click at [365, 79] on strong "Surety Bond" at bounding box center [357, 77] width 29 height 7
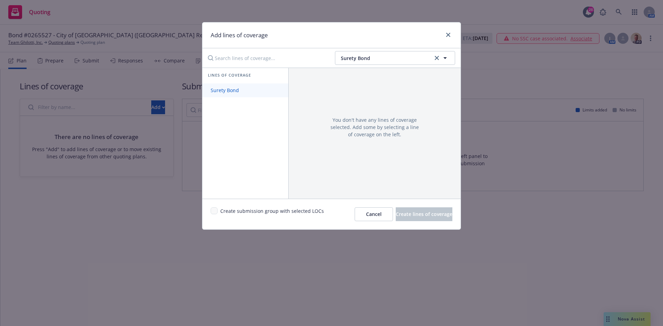
click at [235, 90] on span "Surety Bond" at bounding box center [224, 90] width 45 height 7
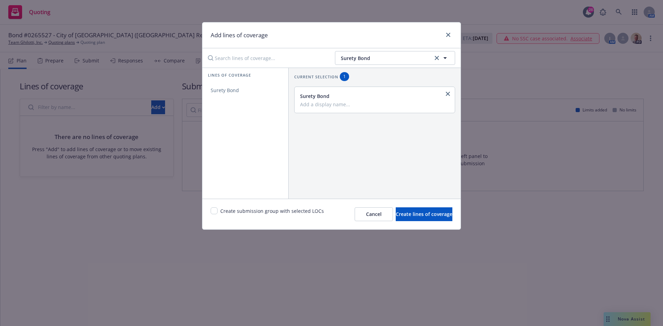
click at [318, 104] on input "Add a display name..." at bounding box center [374, 104] width 148 height 6
type input "Contract"
click at [212, 212] on input "checkbox" at bounding box center [214, 211] width 7 height 7
checkbox input "true"
click at [405, 221] on button "Create lines of coverage" at bounding box center [424, 215] width 57 height 14
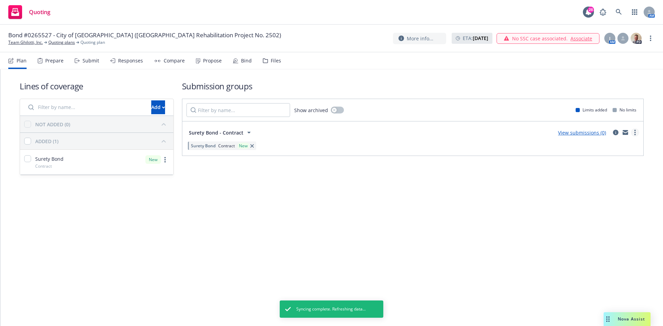
click at [634, 135] on link "more" at bounding box center [635, 133] width 8 height 8
click at [601, 223] on link "Create policy (fast track)" at bounding box center [602, 219] width 73 height 14
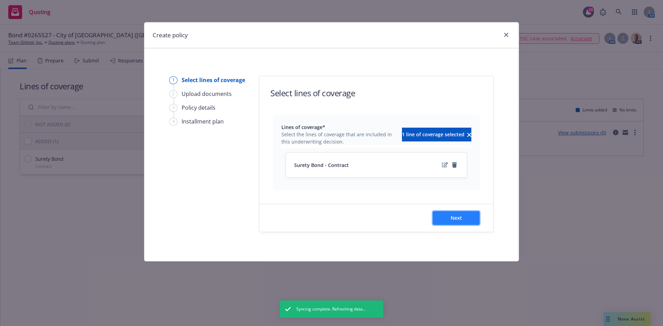
click at [473, 214] on button "Next" at bounding box center [456, 218] width 47 height 14
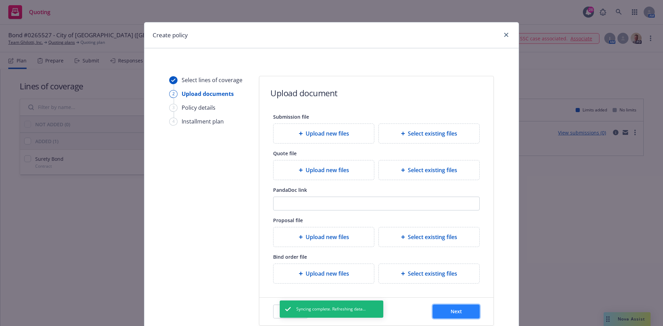
click at [451, 306] on button "Next" at bounding box center [456, 312] width 47 height 14
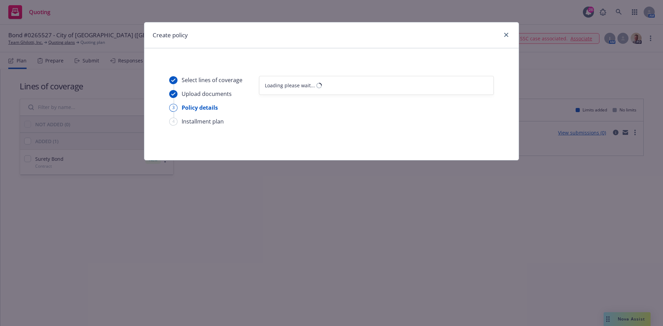
select select "12"
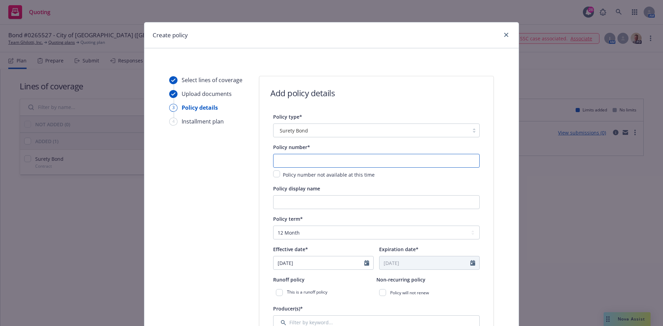
click at [286, 161] on input "text" at bounding box center [376, 161] width 207 height 14
type input "0265527"
click at [408, 203] on input "City of Sonoma - CIP T-11, [GEOGRAPHIC_DATA] Rehabilitation Project No. 2502" at bounding box center [376, 203] width 207 height 14
type input "City of Sonoma - CIP T-11, [GEOGRAPHIC_DATA] Rehabilitation (Project No. 2502)"
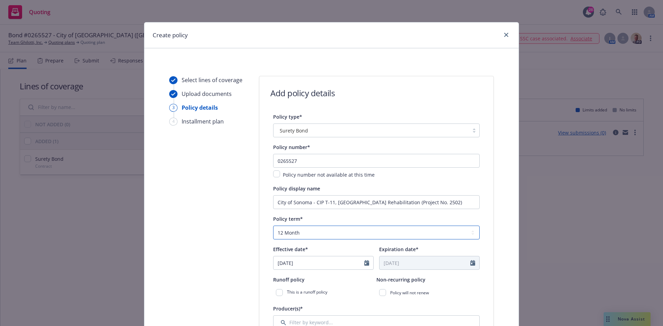
drag, startPoint x: 285, startPoint y: 231, endPoint x: 289, endPoint y: 242, distance: 11.8
click at [285, 231] on select "Select policy term 12 Month 6 Month 4 Month 3 Month 2 Month 1 Month 36 Month (3…" at bounding box center [376, 233] width 207 height 14
select select "other"
click at [273, 226] on select "Select policy term 12 Month 6 Month 4 Month 3 Month 2 Month 1 Month 36 Month (3…" at bounding box center [376, 233] width 207 height 14
select select "9"
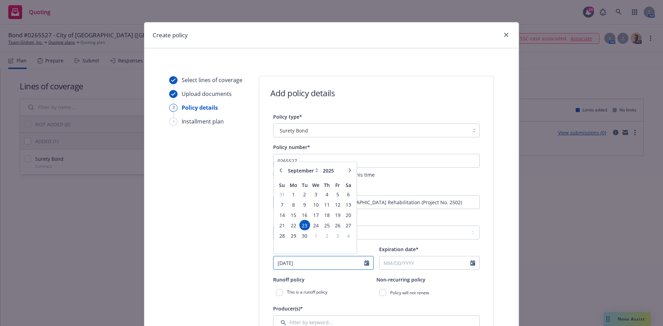
drag, startPoint x: 315, startPoint y: 265, endPoint x: 189, endPoint y: 253, distance: 126.7
type input "1"
type input "[DATE]"
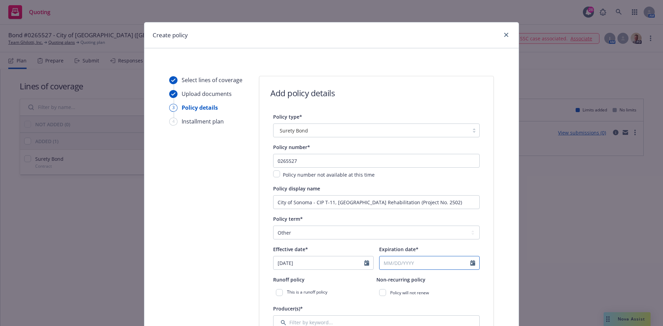
select select "9"
click at [402, 262] on input "Expiration date*" at bounding box center [425, 263] width 91 height 13
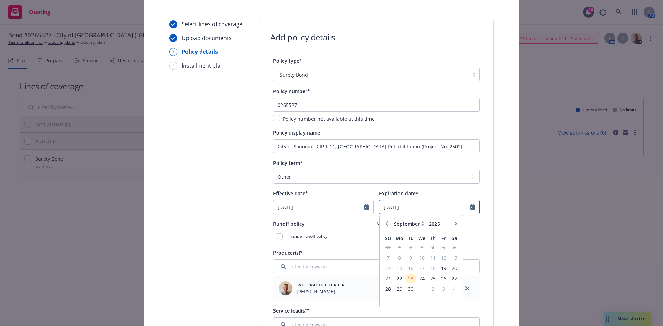
scroll to position [69, 0]
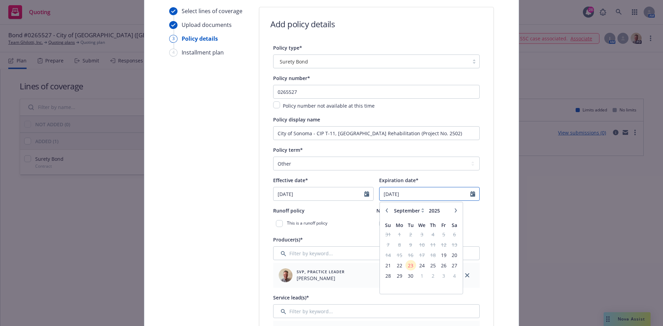
type input "10/30/2025"
click at [342, 224] on div "This is a runoff policy" at bounding box center [324, 224] width 103 height 12
click at [379, 223] on input "checkbox" at bounding box center [382, 223] width 7 height 7
checkbox input "true"
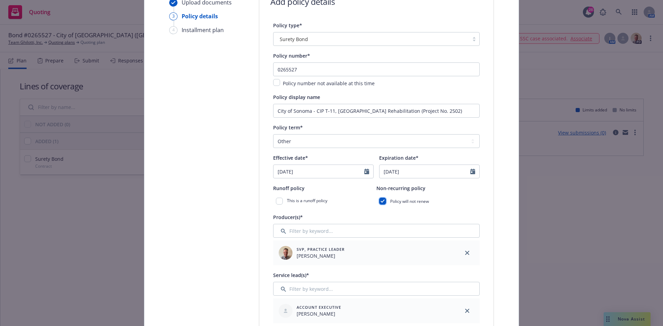
scroll to position [138, 0]
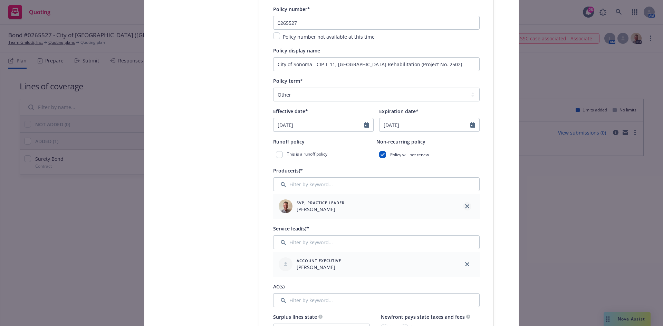
click at [466, 207] on icon "close" at bounding box center [467, 206] width 4 height 4
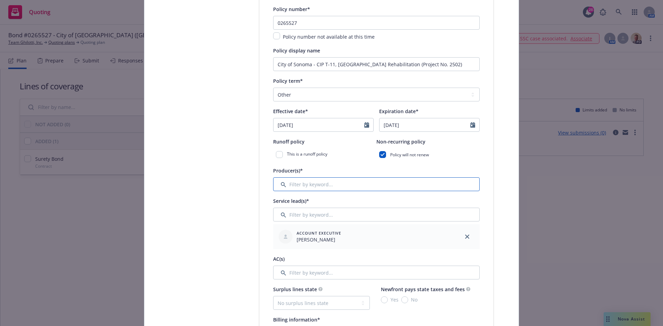
click at [301, 182] on input "Filter by keyword..." at bounding box center [376, 185] width 207 height 14
type input "H"
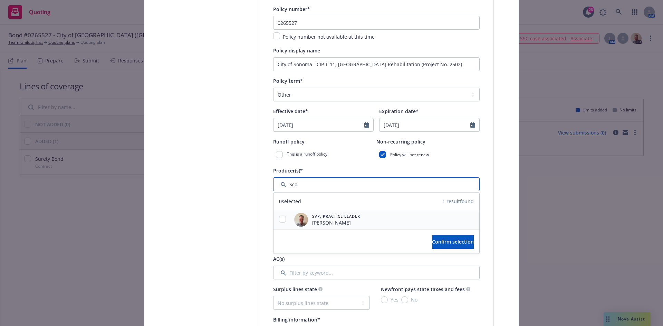
type input "Sco"
click at [280, 217] on input "checkbox" at bounding box center [282, 219] width 7 height 7
checkbox input "true"
click at [432, 240] on span "Confirm selection" at bounding box center [453, 242] width 42 height 7
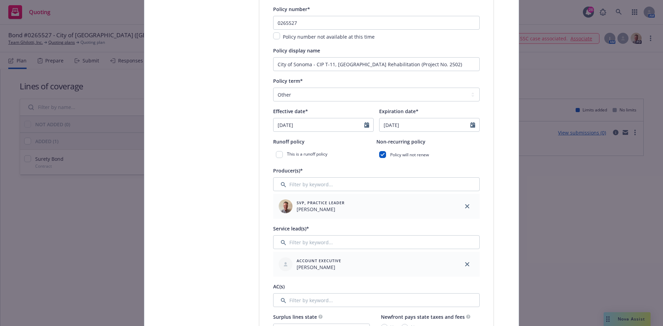
click at [466, 265] on icon "close" at bounding box center [467, 265] width 4 height 4
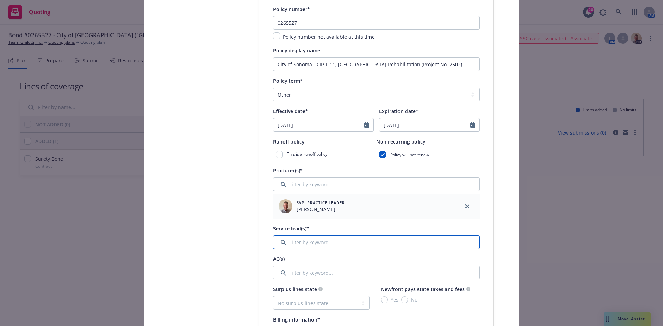
click at [326, 242] on input "Filter by keyword..." at bounding box center [376, 243] width 207 height 14
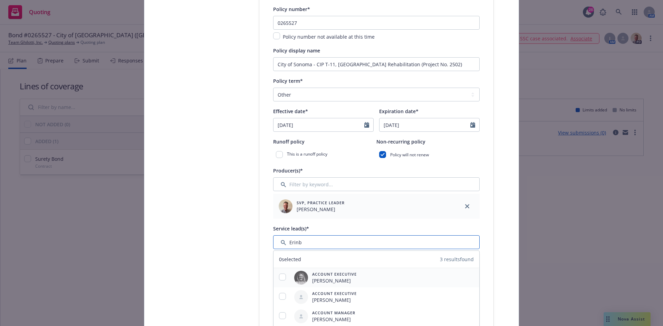
type input "Erinb"
click at [283, 277] on input "checkbox" at bounding box center [282, 277] width 7 height 7
checkbox input "true"
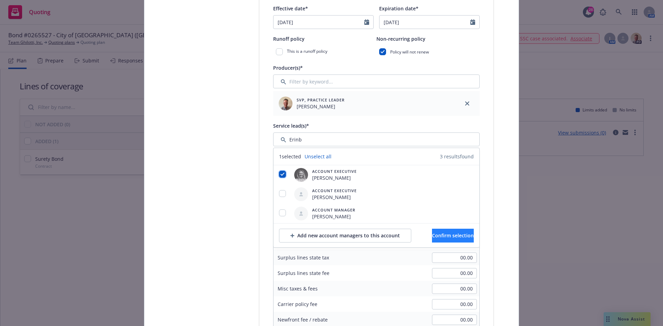
scroll to position [242, 0]
click at [461, 235] on button "Confirm selection" at bounding box center [453, 235] width 42 height 14
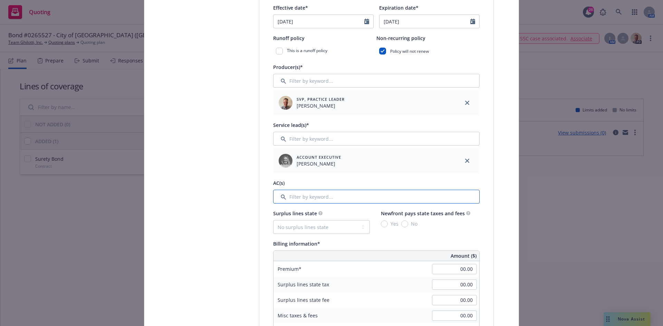
click at [315, 202] on input "Filter by keyword..." at bounding box center [376, 197] width 207 height 14
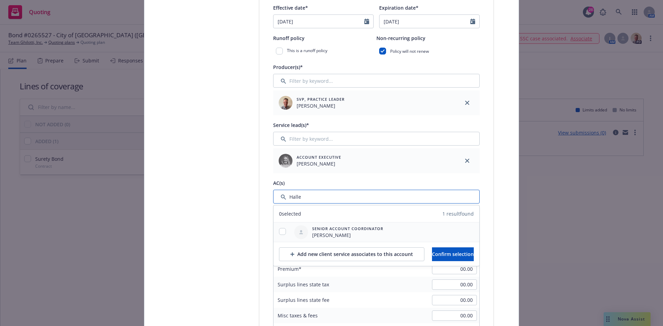
type input "Halle"
click at [276, 230] on div at bounding box center [283, 232] width 18 height 8
click at [282, 230] on input "checkbox" at bounding box center [282, 231] width 7 height 7
checkbox input "true"
click at [312, 198] on input "Filter by keyword..." at bounding box center [376, 197] width 207 height 14
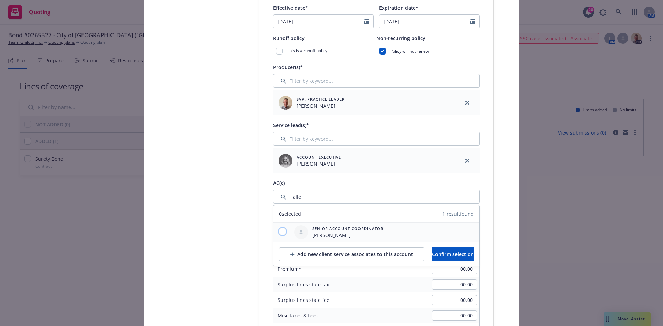
click at [280, 232] on input "checkbox" at bounding box center [282, 231] width 7 height 7
checkbox input "true"
click at [432, 255] on button "Confirm selection" at bounding box center [453, 255] width 42 height 14
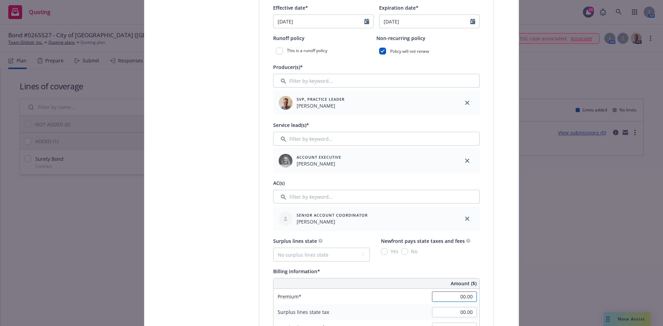
click at [442, 297] on input "00.00" at bounding box center [454, 297] width 45 height 10
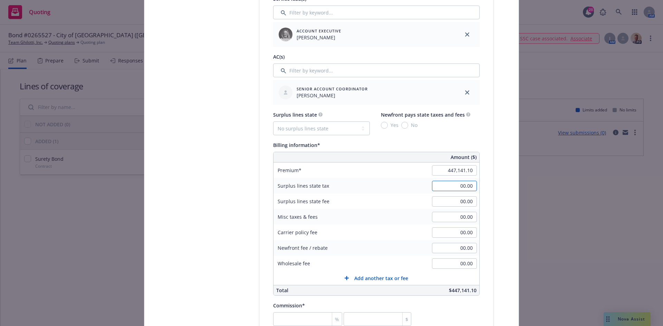
scroll to position [380, 0]
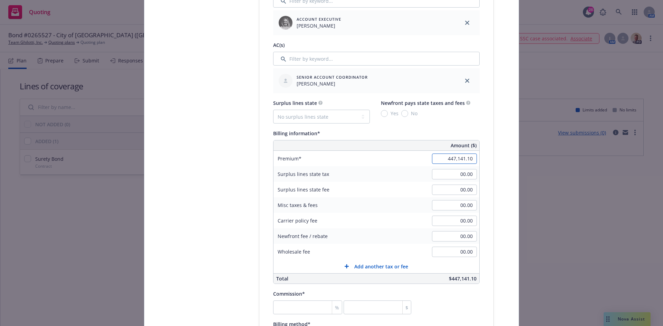
click at [451, 161] on input "447,141.10" at bounding box center [454, 159] width 45 height 10
click at [452, 161] on input "447,141.10" at bounding box center [454, 159] width 45 height 10
type input "3,777.00"
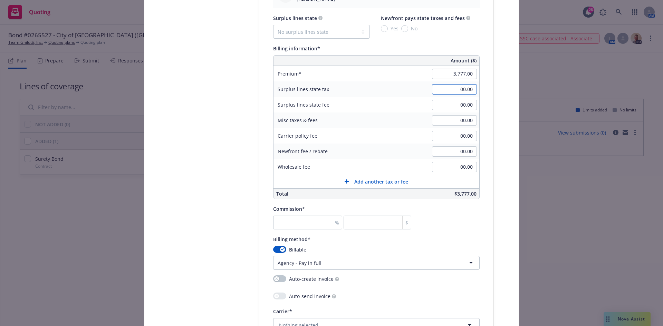
scroll to position [484, 0]
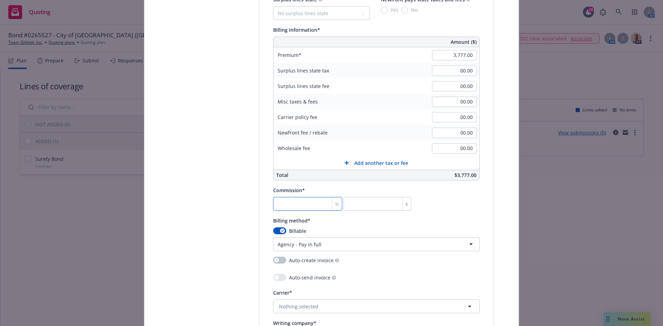
click at [292, 201] on input "number" at bounding box center [307, 204] width 69 height 14
type input "3"
type input "113.31"
type input "30"
type input "1133.1"
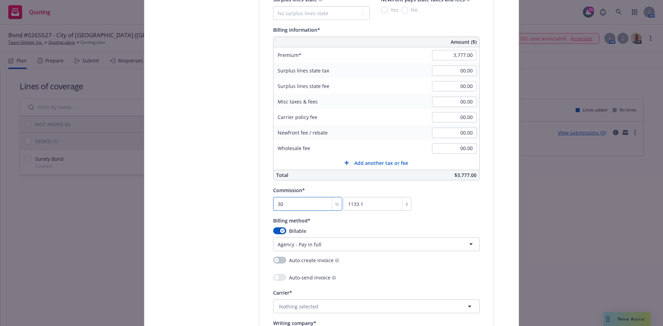
type input "30"
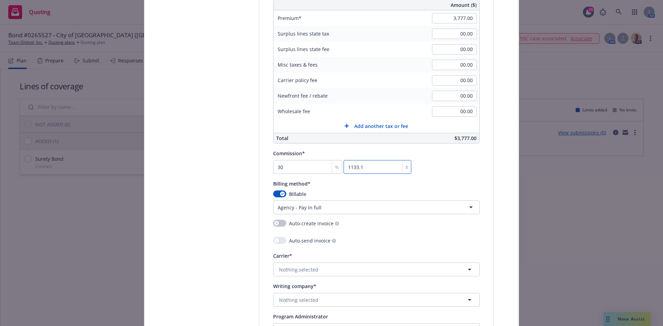
scroll to position [553, 0]
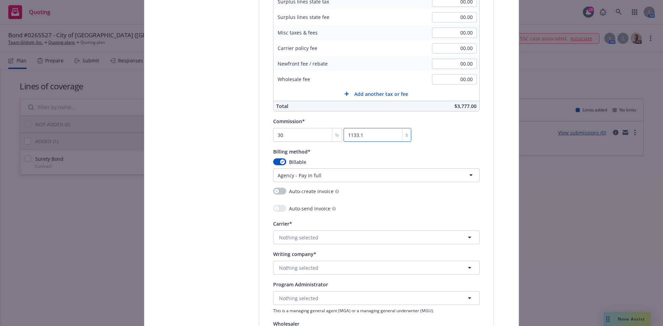
click at [368, 134] on input "1133.1" at bounding box center [378, 135] width 68 height 14
click at [290, 268] on span "Nothing selected" at bounding box center [298, 268] width 39 height 7
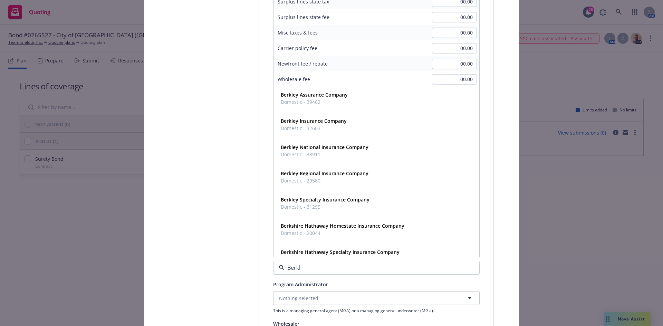
type input "Berkle"
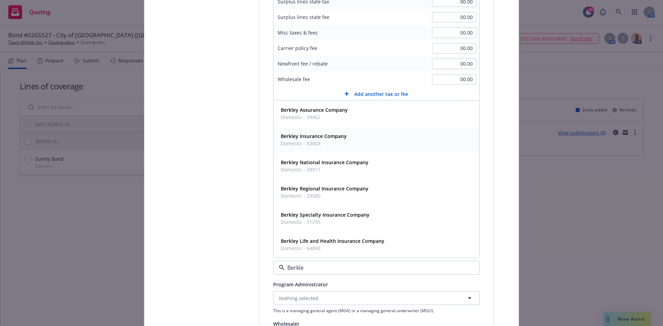
click at [288, 136] on strong "Berkley Insurance Company" at bounding box center [314, 136] width 66 height 7
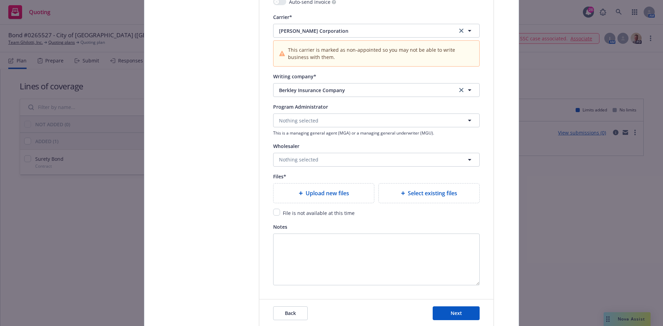
scroll to position [760, 0]
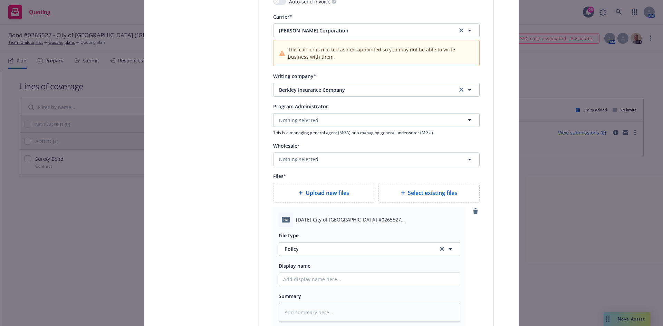
click at [312, 221] on span "2025 09 19 City of Sonoma #0265527 (West Spain St).pdf" at bounding box center [378, 219] width 164 height 7
copy span "2025 09 19 City of Sonoma #0265527 (West Spain St).pdf"
click at [311, 281] on input "Policy display name" at bounding box center [369, 279] width 181 height 13
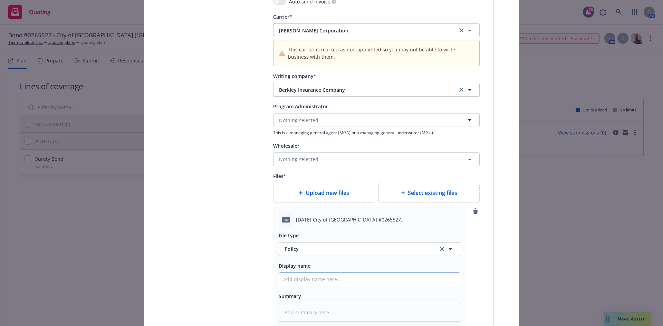
paste input "2025 09 19 City of Sonoma #0265527 (West Spain St).pdf"
type textarea "x"
type input "2025 09 19 City of Sonoma #0265527 (West Spain St).pdf"
type textarea "x"
type input "2025 09 19 City of Sonoma #0265527 (West Spain St).pd"
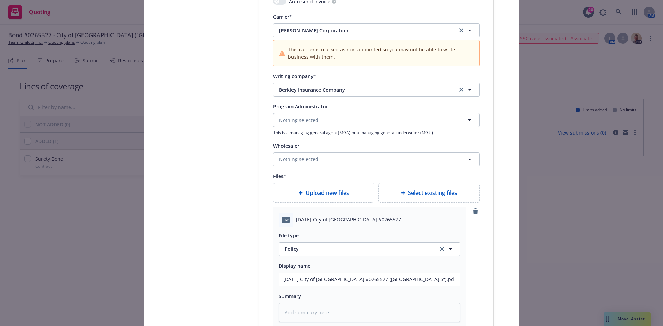
type textarea "x"
type input "2025 09 19 City of Sonoma #0265527 (West Spain St).p"
type textarea "x"
type input "2025 09 19 City of Sonoma #0265527 (West Spain St)."
type textarea "x"
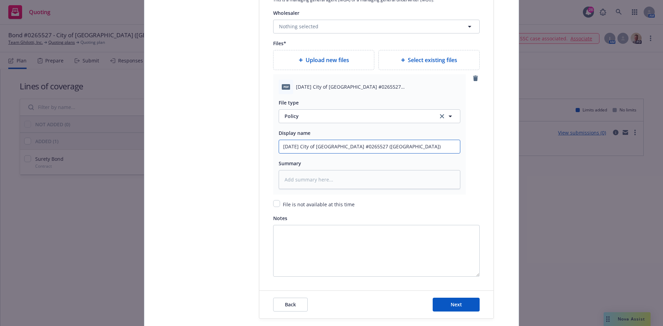
scroll to position [898, 0]
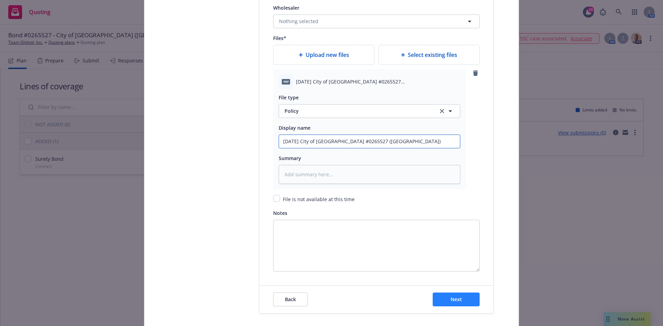
type input "2025 09 19 City of Sonoma #0265527 (West Spain St)"
click at [453, 301] on span "Next" at bounding box center [456, 299] width 11 height 7
type textarea "x"
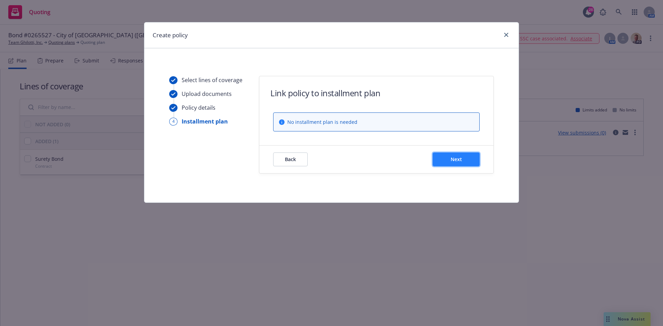
click at [451, 156] on span "Next" at bounding box center [456, 159] width 11 height 7
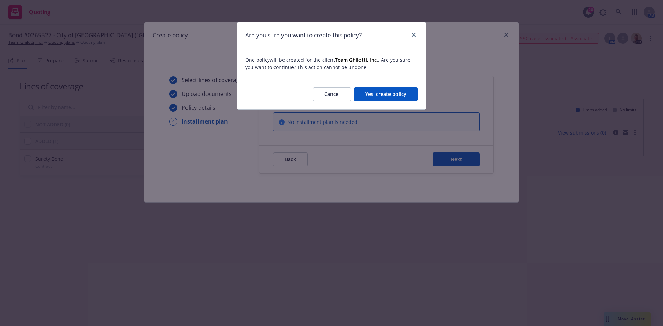
click at [379, 90] on button "Yes, create policy" at bounding box center [386, 94] width 64 height 14
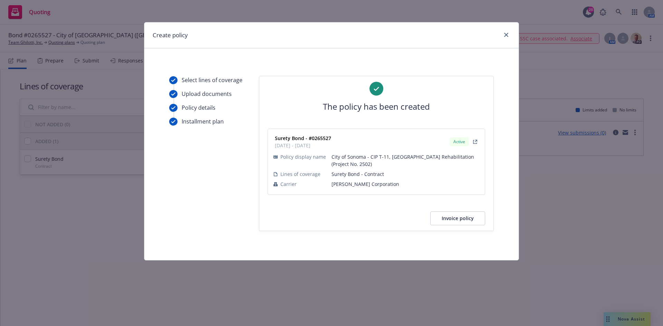
click at [452, 217] on button "Invoice policy" at bounding box center [457, 219] width 55 height 14
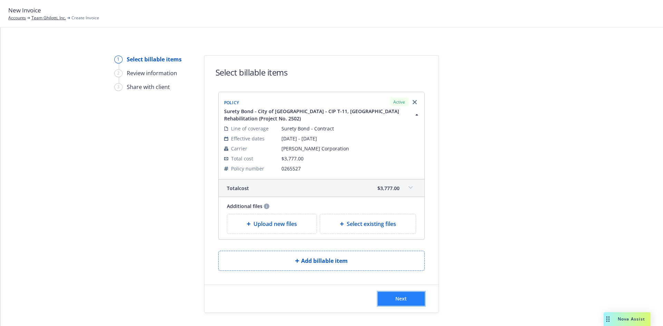
click at [392, 302] on button "Next" at bounding box center [401, 299] width 47 height 14
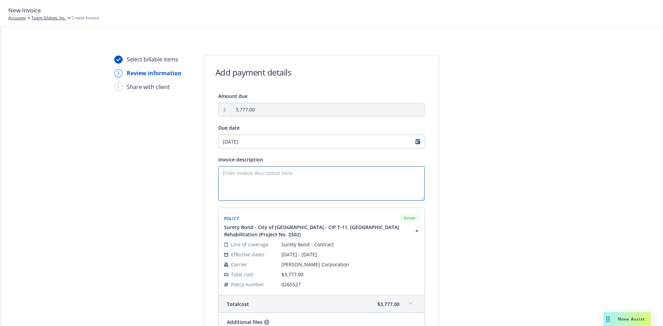
click at [259, 183] on textarea "Invoice description" at bounding box center [321, 183] width 207 height 35
paste textarea "[DATE] City of [GEOGRAPHIC_DATA] #0265527 ([GEOGRAPHIC_DATA]).pdf"
drag, startPoint x: 372, startPoint y: 173, endPoint x: 184, endPoint y: 149, distance: 189.7
click at [184, 149] on div "Select billable items 2 Review information 3 Share with client Add payment deta…" at bounding box center [332, 226] width 646 height 343
click at [241, 194] on textarea "Principal: Team Ghilotti, Inc. Obligee: City of Sonoma Bond Amount: $447,141.10…" at bounding box center [321, 183] width 207 height 35
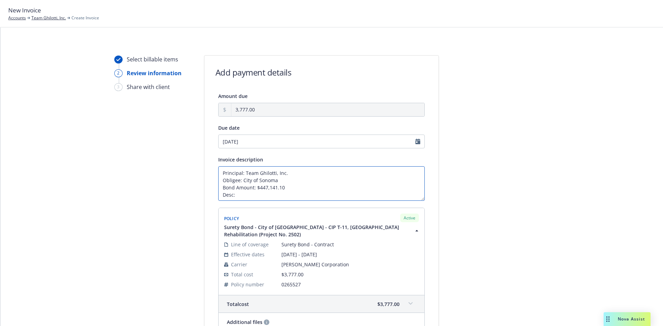
click at [238, 195] on textarea "Principal: Team Ghilotti, Inc. Obligee: City of Sonoma Bond Amount: $447,141.10…" at bounding box center [321, 183] width 207 height 35
paste textarea ": CIP T-11, [GEOGRAPHIC_DATA] Rehabilitation Project No. 2502"
click at [235, 194] on textarea "Principal: Team Ghilotti, Inc. Obligee: City of Sonoma Bond Amount: $447,141.10…" at bounding box center [321, 183] width 207 height 35
click at [399, 194] on textarea "Principal: Team Ghilotti, Inc. Obligee: City of Sonoma Bond Amount: $447,141.10…" at bounding box center [321, 183] width 207 height 35
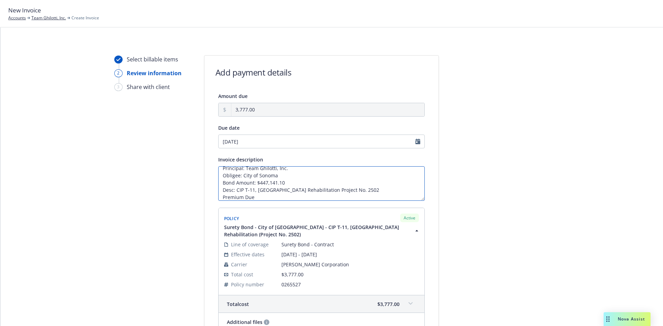
type textarea "Principal: Team Ghilotti, Inc. Obligee: City of Sonoma Bond Amount: $447,141.10…"
click at [480, 196] on div at bounding box center [501, 226] width 97 height 343
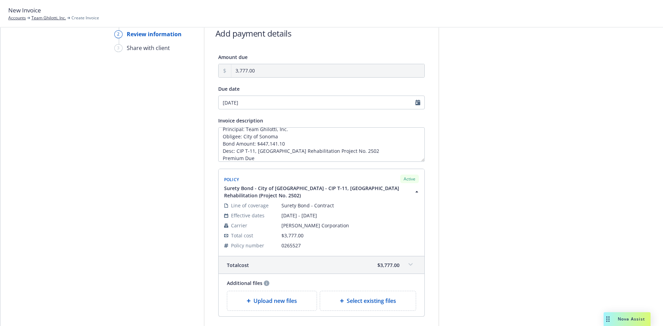
scroll to position [99, 0]
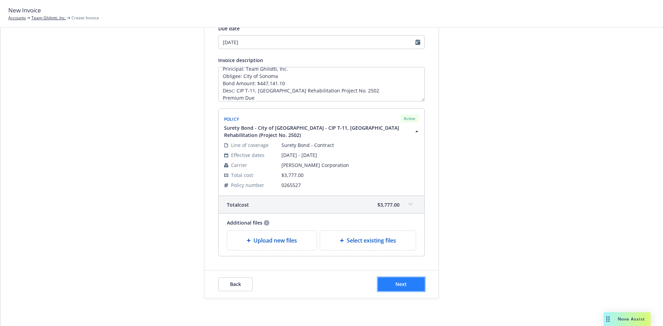
click at [402, 283] on span "Next" at bounding box center [401, 284] width 11 height 7
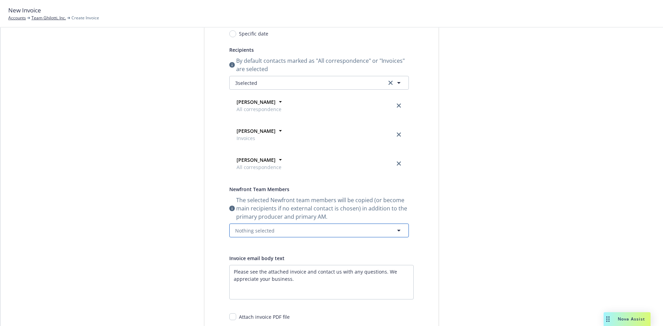
click at [238, 226] on button "Nothing selected" at bounding box center [319, 231] width 180 height 14
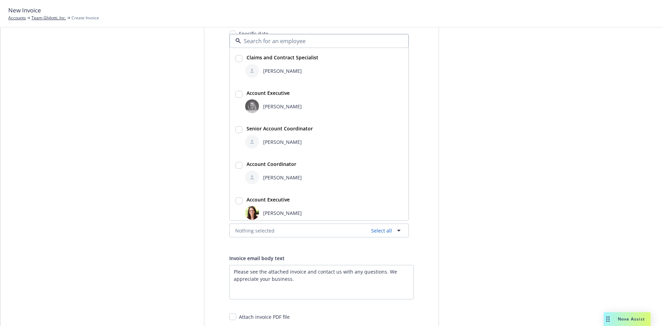
click at [249, 90] on strong "Account Executive" at bounding box center [268, 93] width 43 height 7
checkbox input "true"
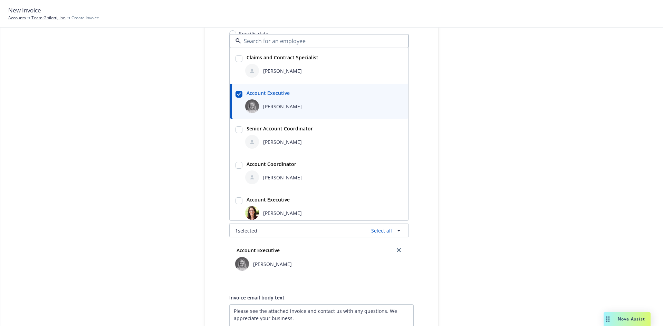
click at [259, 134] on div "Halle Bautista" at bounding box center [324, 142] width 160 height 17
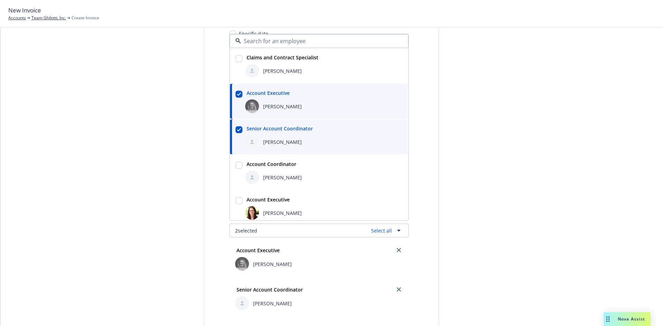
checkbox input "true"
click at [169, 144] on div "Select billable items Review information 3 Share with client" at bounding box center [152, 218] width 76 height 525
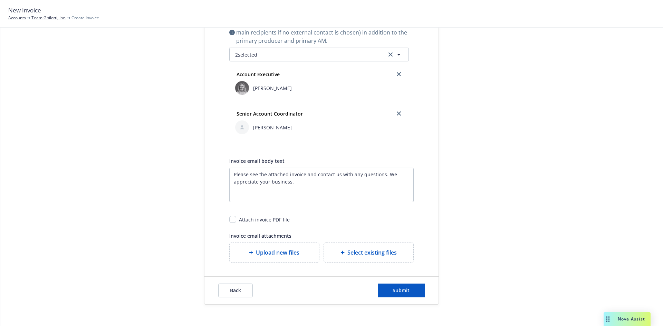
scroll to position [282, 0]
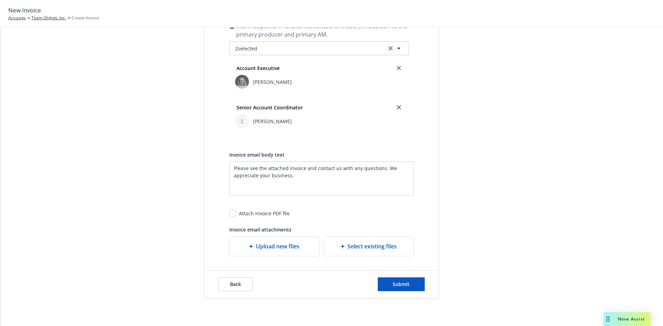
click at [234, 215] on div "Attach invoice PDF file" at bounding box center [321, 210] width 184 height 13
click at [231, 212] on input "checkbox" at bounding box center [232, 213] width 7 height 7
checkbox input "true"
click at [423, 285] on div "Back Submit" at bounding box center [321, 285] width 234 height 28
click at [417, 288] on button "Submit" at bounding box center [401, 285] width 47 height 14
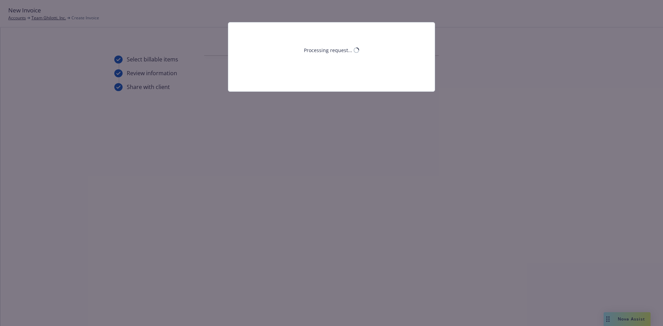
scroll to position [0, 0]
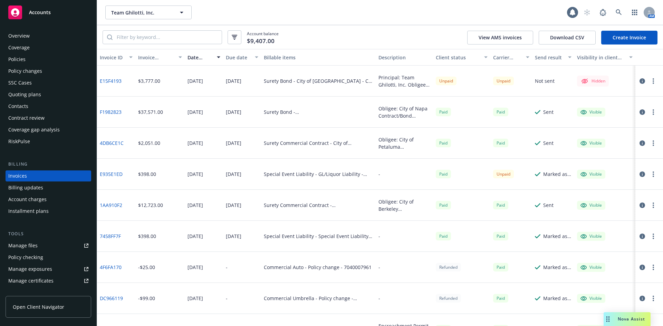
scroll to position [2, 0]
click at [651, 80] on button "button" at bounding box center [653, 81] width 8 height 8
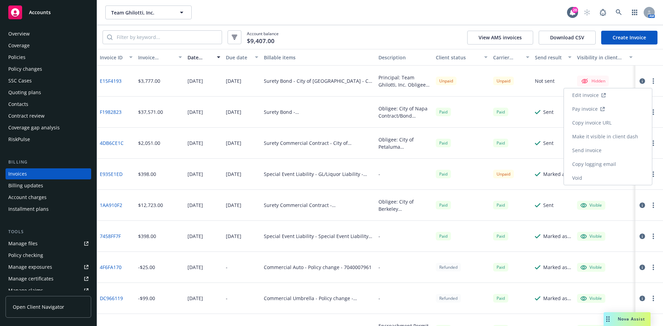
click at [611, 136] on link "Make it visible in client dash" at bounding box center [608, 137] width 88 height 14
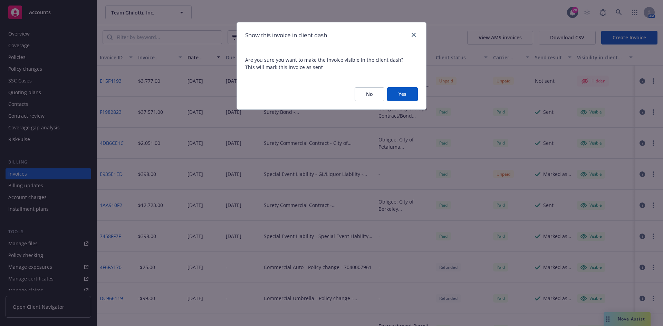
click at [403, 95] on button "Yes" at bounding box center [402, 94] width 31 height 14
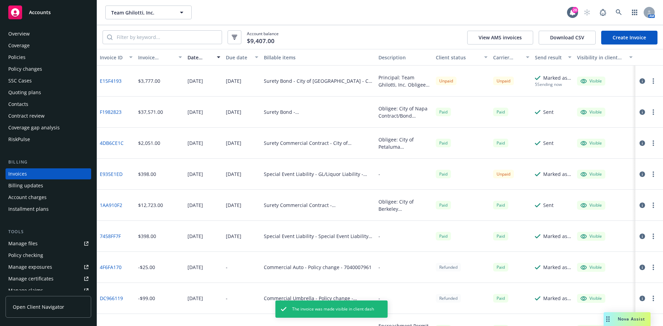
click at [649, 80] on button "button" at bounding box center [653, 81] width 8 height 8
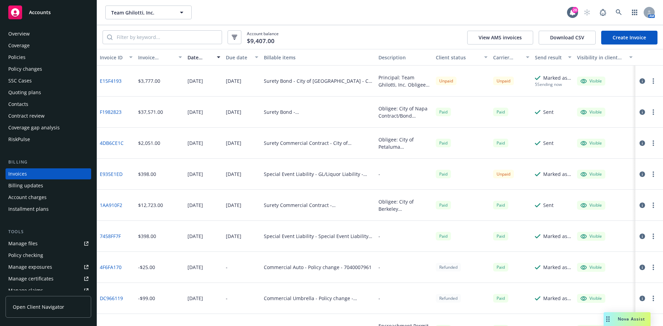
click at [653, 78] on icon "button" at bounding box center [653, 81] width 1 height 6
click at [615, 166] on link "Generate invoice PDF" at bounding box center [608, 165] width 88 height 14
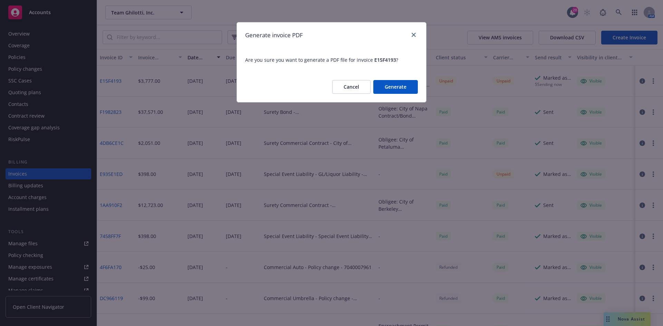
click at [391, 87] on button "Generate" at bounding box center [395, 87] width 45 height 14
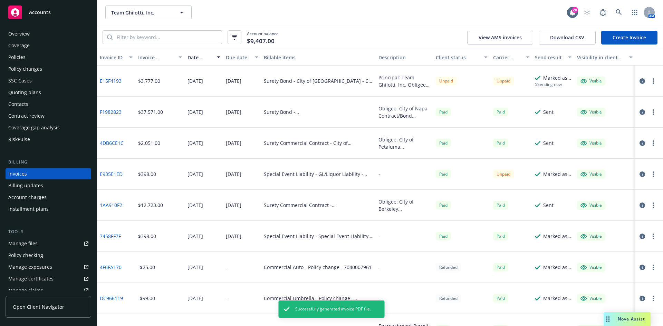
click at [651, 80] on button "button" at bounding box center [653, 81] width 8 height 8
click at [603, 166] on link "Download invoice PDF" at bounding box center [608, 165] width 88 height 14
drag, startPoint x: 62, startPoint y: 19, endPoint x: 78, endPoint y: 18, distance: 15.9
click at [62, 19] on div "Accounts" at bounding box center [48, 13] width 80 height 14
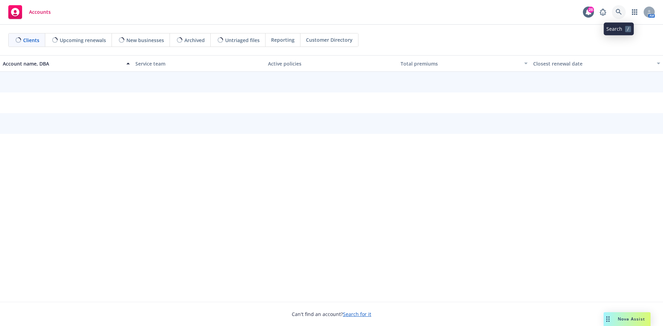
click at [621, 14] on icon at bounding box center [619, 12] width 6 height 6
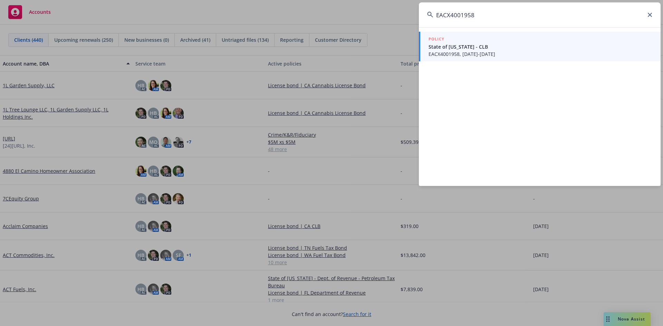
type input "EACX4001958"
click at [498, 49] on span "State of Nevada - CLB" at bounding box center [541, 46] width 224 height 7
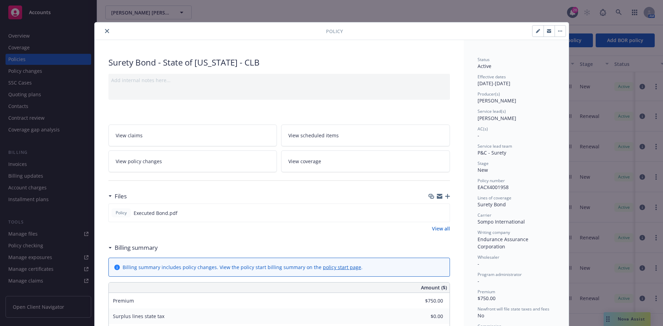
click at [105, 31] on icon "close" at bounding box center [107, 31] width 4 height 4
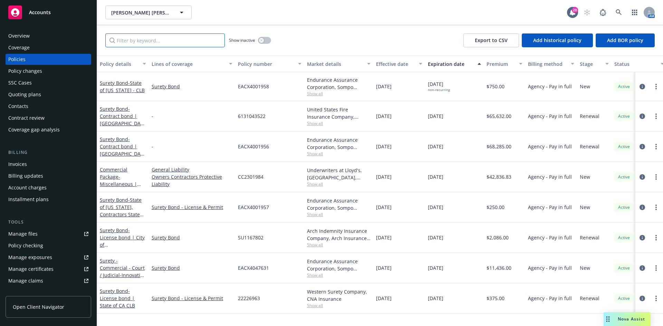
click at [121, 40] on input "Filter by keyword..." at bounding box center [165, 41] width 120 height 14
type input "4001958"
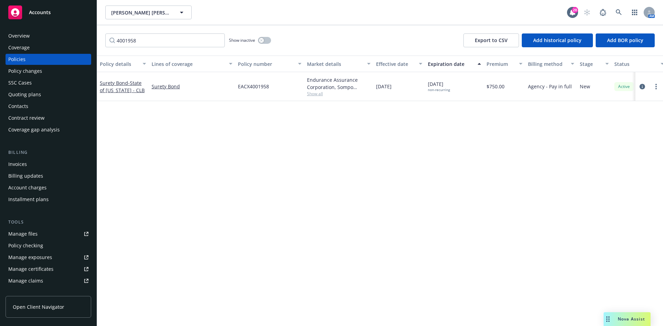
click at [55, 16] on div "Accounts" at bounding box center [48, 13] width 80 height 14
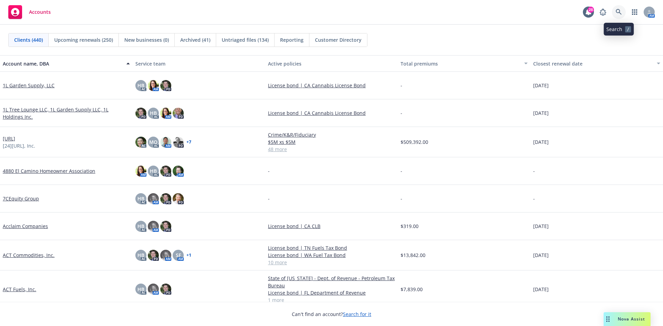
click at [624, 14] on link at bounding box center [619, 12] width 14 height 14
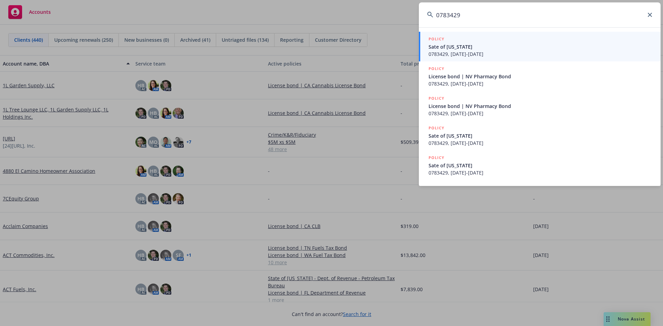
type input "0783429"
click at [507, 55] on span "0783429, 10/09/2025-10/09/2026" at bounding box center [541, 53] width 224 height 7
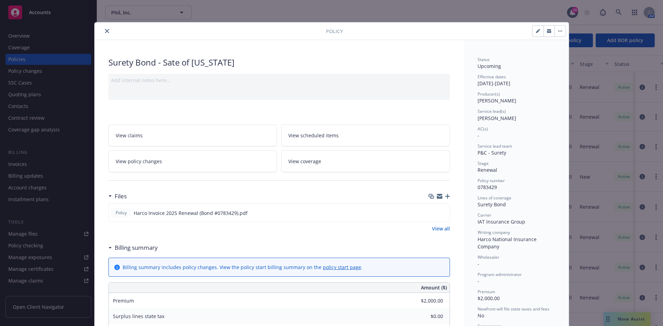
click at [105, 31] on icon "close" at bounding box center [107, 31] width 4 height 4
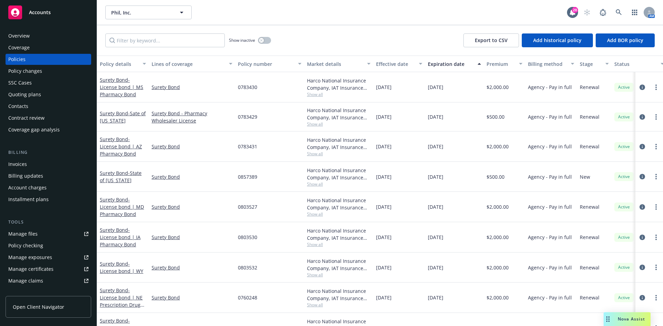
click at [152, 32] on div "Show inactive Export to CSV Add historical policy Add BOR policy" at bounding box center [380, 40] width 566 height 30
click at [152, 42] on input "Filter by keyword..." at bounding box center [165, 41] width 120 height 14
paste input "0783429"
type input "0783429"
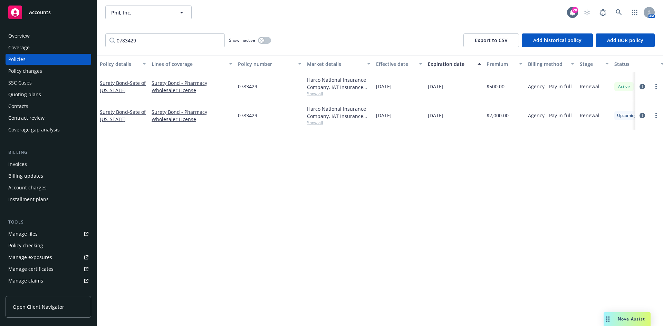
click at [27, 160] on div "Invoices" at bounding box center [48, 164] width 80 height 11
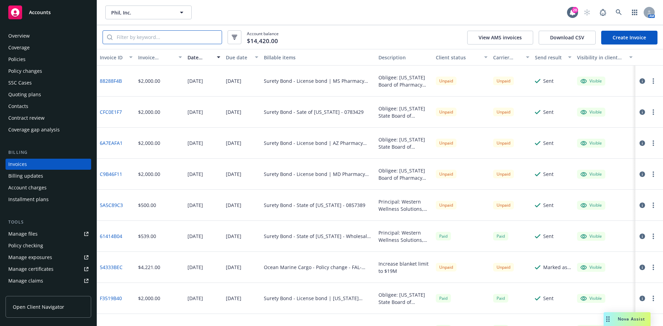
click at [147, 38] on input "search" at bounding box center [167, 37] width 109 height 13
paste input "0783429"
type input "0783429"
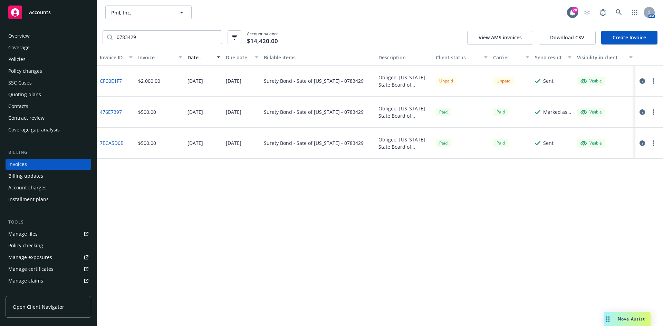
click at [110, 79] on link "CFC0E1F7" at bounding box center [111, 80] width 22 height 7
drag, startPoint x: 58, startPoint y: 10, endPoint x: 177, endPoint y: 16, distance: 118.6
click at [59, 10] on div "Accounts" at bounding box center [48, 13] width 80 height 14
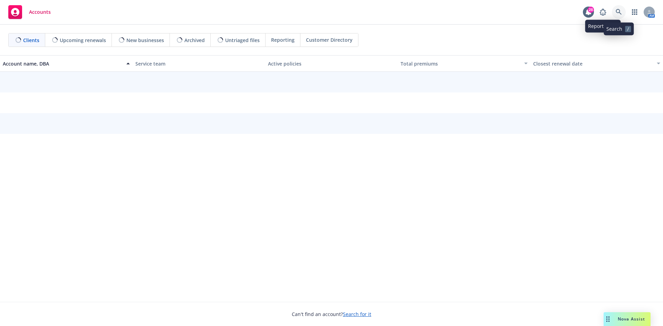
click at [613, 12] on link at bounding box center [619, 12] width 14 height 14
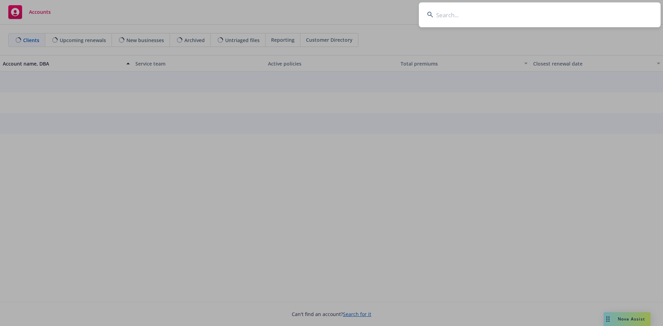
type input "0825856"
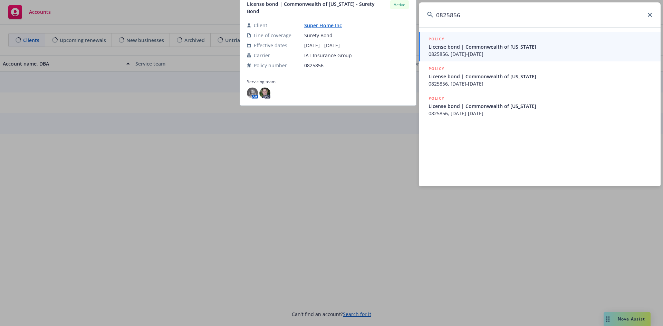
click at [496, 48] on span "License bond | Commonwealth of Kentucky" at bounding box center [541, 46] width 224 height 7
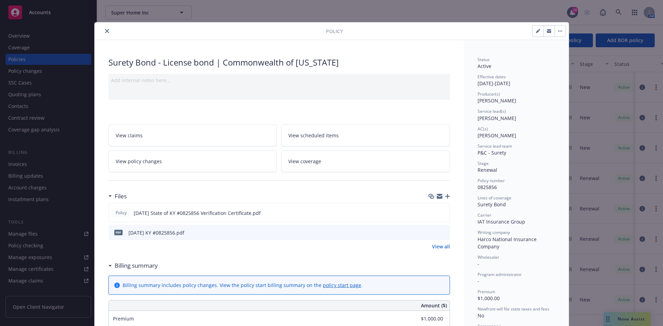
click at [105, 30] on icon "close" at bounding box center [107, 31] width 4 height 4
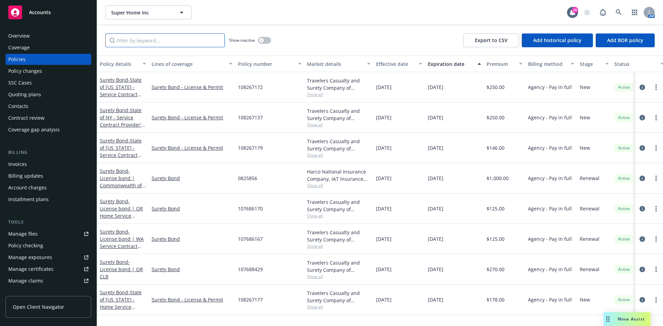
click at [151, 37] on input "Filter by keyword..." at bounding box center [165, 41] width 120 height 14
paste input "0825856"
type input "0825856"
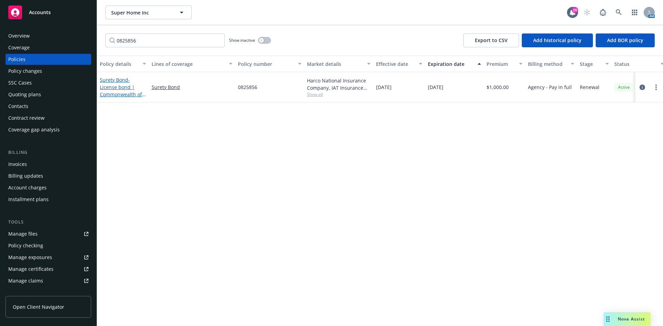
click at [125, 85] on span "- License bond | Commonwealth of Kentucky" at bounding box center [123, 91] width 46 height 28
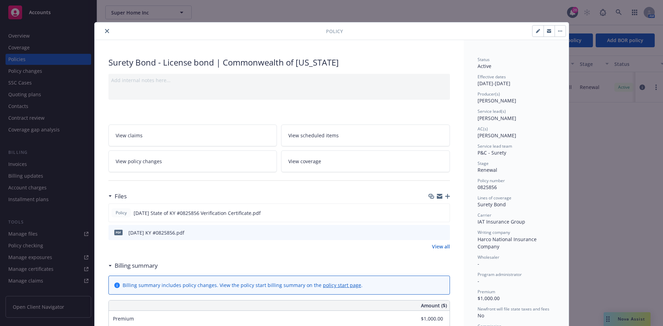
scroll to position [21, 0]
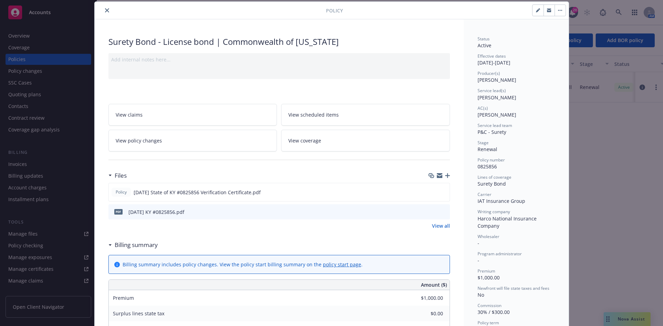
click at [445, 175] on icon "button" at bounding box center [447, 175] width 5 height 5
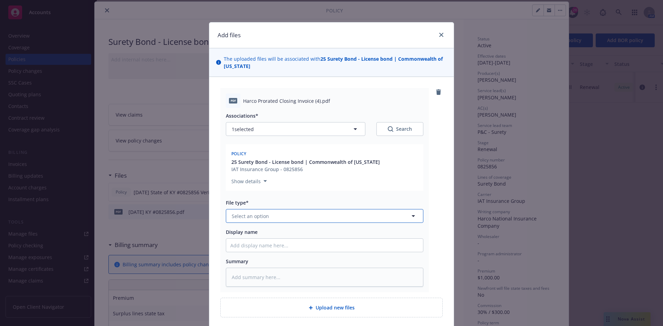
click at [269, 214] on button "Select an option" at bounding box center [325, 216] width 198 height 14
type input "H"
type input "Invoic"
click at [250, 260] on div "Invoice - Third Party" at bounding box center [324, 254] width 197 height 18
click at [253, 245] on input "Display name" at bounding box center [324, 245] width 197 height 13
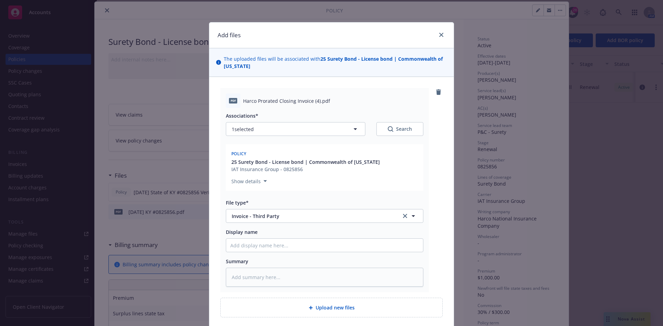
click at [286, 97] on span "Harco Prorated Closing Invoice (4).pdf" at bounding box center [286, 100] width 87 height 7
copy span "Harco Prorated Closing Invoice (4).pdf"
click at [239, 240] on input "Display name" at bounding box center [324, 245] width 197 height 13
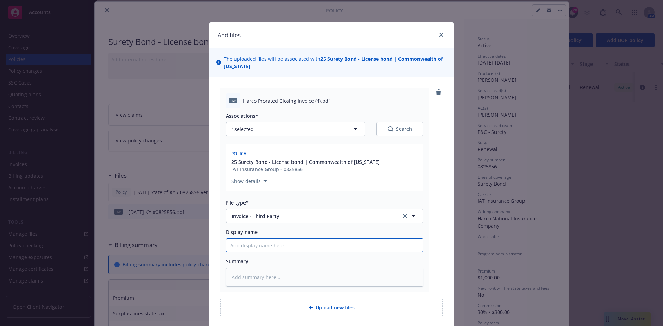
paste input "Harco Prorated Closing Invoice (4).pdf"
type textarea "x"
type input "Harco Prorated Closing Invoice (4).pdf"
type textarea "x"
type input "Harco Prorated Closing Invoice (4).pdf"
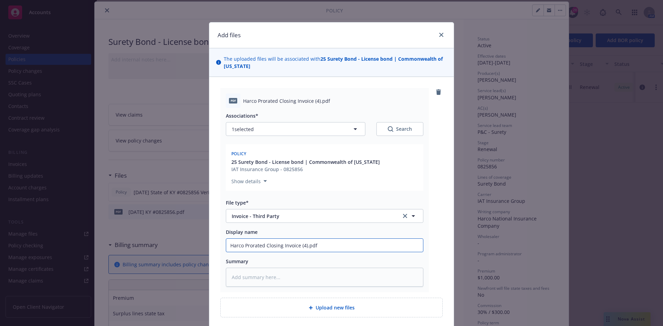
type textarea "x"
type input "Harco Prorated Closing Invoice (4).pdf ("
type textarea "x"
type input "Harco Prorated Closing Invoice (4).pdf ("
type textarea "x"
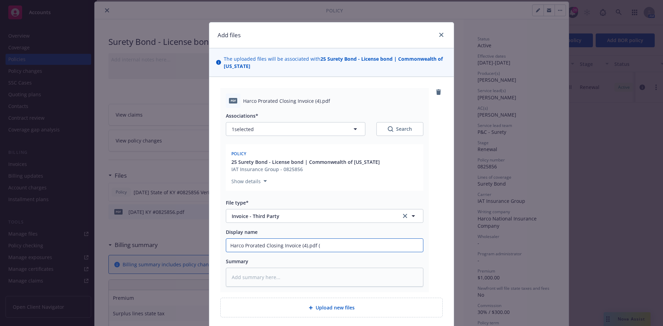
type input "Harco Prorated Closing Invoice (4).pdf ("
type textarea "x"
type input "Harco Prorated Closing Invoice (4).pdf (N"
type textarea "x"
type input "Harco Prorated Closing Invoice (4).pdf ("
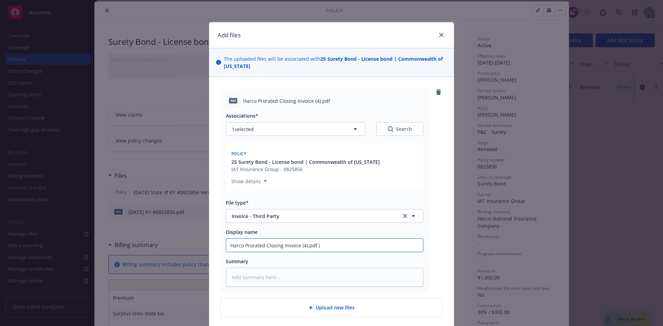
type textarea "x"
type input "Harco Prorated Closing Invoice (4).pdf"
type textarea "x"
type input "Harco Prorated Closing Invoice (4).pdf"
type textarea "x"
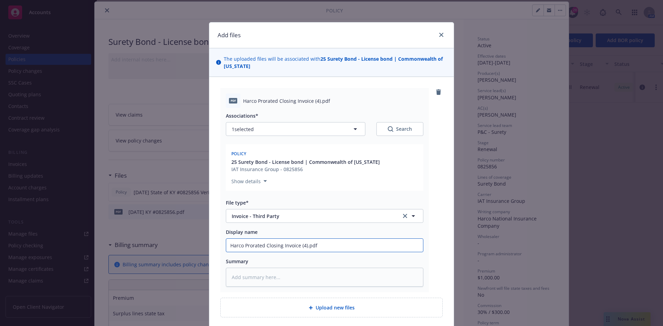
type input "Harco Prorated Closing Invoice (4).pd"
type textarea "x"
type input "Harco Prorated Closing Invoice (4).p"
type textarea "x"
type input "Harco Prorated Closing Invoice (4)."
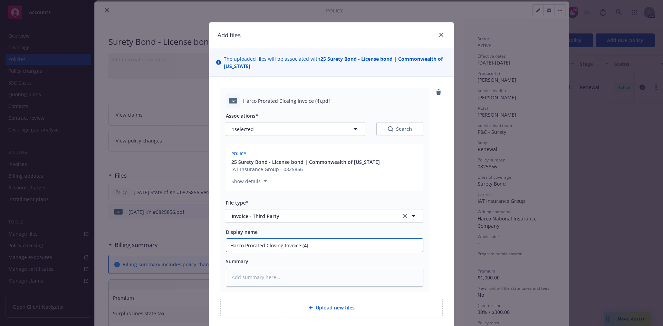
type textarea "x"
type input "Harco Prorated Closing Invoice (4)"
type textarea "x"
type input "Harco Prorated Closing Invoice (4"
type textarea "x"
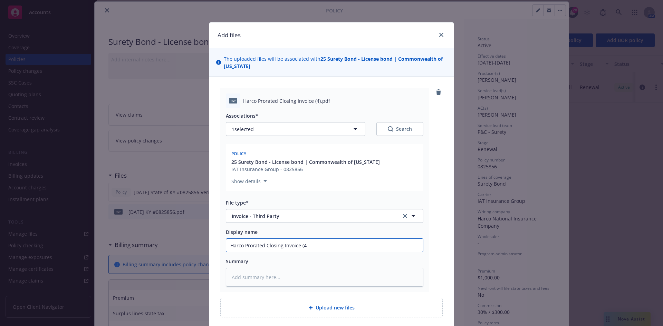
type input "Harco Prorated Closing Invoice ("
type textarea "x"
type input "Harco Prorated Closing Invoice (B"
type textarea "x"
type input "Harco Prorated Closing Invoice (Bo"
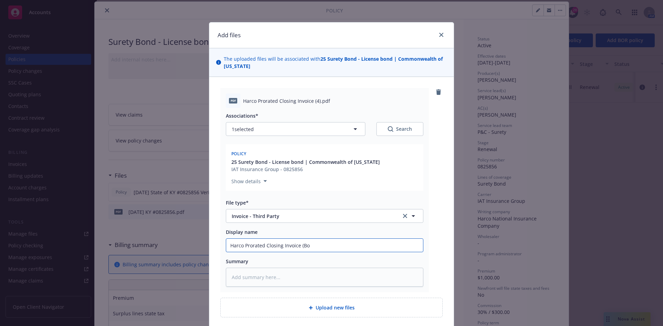
type textarea "x"
type input "Harco Prorated Closing Invoice (Bon"
type textarea "x"
type input "Harco Prorated Closing Invoice (Bond"
type textarea "x"
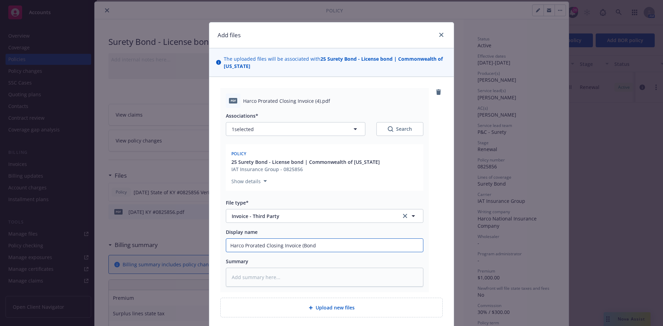
type input "Harco Prorated Closing Invoice (Bond"
type textarea "x"
type input "Harco Prorated Closing Invoice (Bond #"
type textarea "x"
type input "Harco Prorated Closing Invoice (Bond #0"
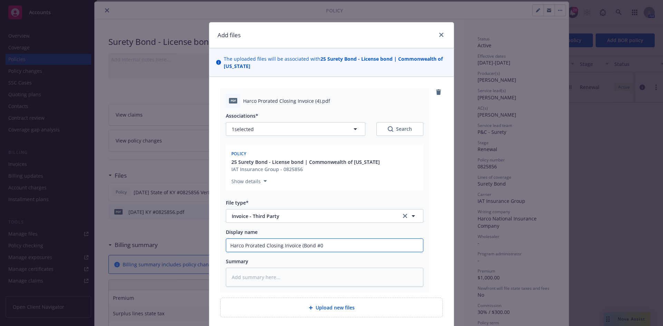
type textarea "x"
type input "Harco Prorated Closing Invoice (Bond #08"
type textarea "x"
type input "Harco Prorated Closing Invoice (Bond #082"
type textarea "x"
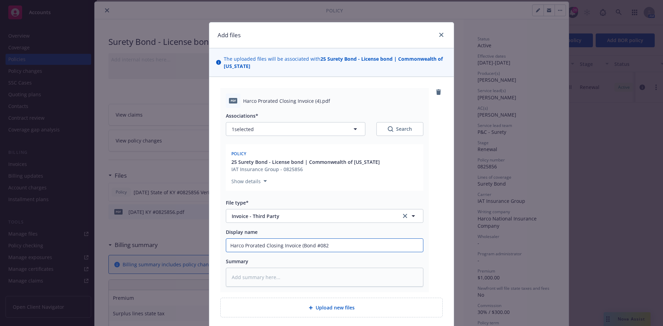
type input "Harco Prorated Closing Invoice (Bond #0825"
type textarea "x"
type input "Harco Prorated Closing Invoice (Bond #08258"
type textarea "x"
type input "Harco Prorated Closing Invoice (Bond #082585"
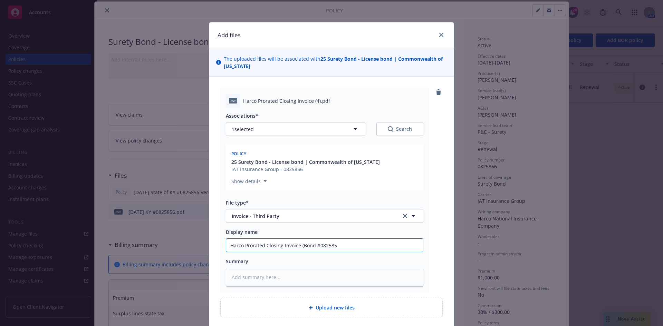
type textarea "x"
type input "Harco Prorated Closing Invoice (Bond #0825856"
type textarea "x"
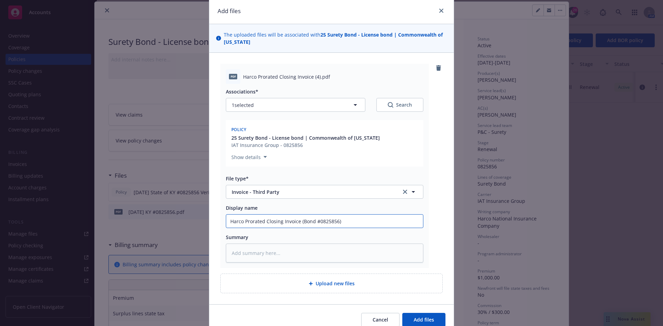
scroll to position [56, 0]
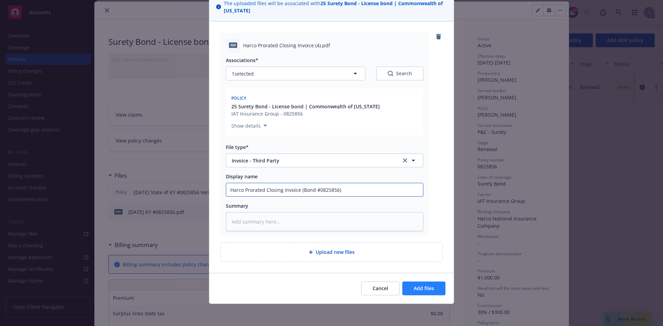
type input "Harco Prorated Closing Invoice (Bond #0825856)"
click at [421, 288] on span "Add files" at bounding box center [424, 288] width 20 height 7
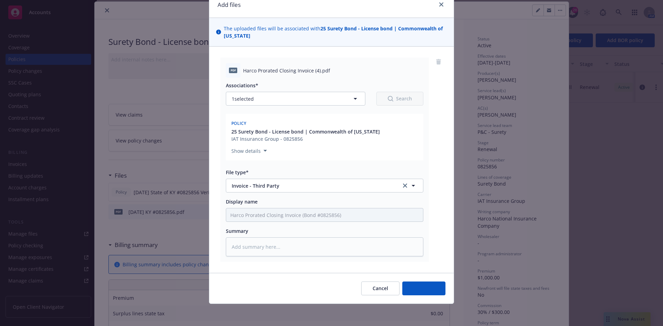
scroll to position [30, 0]
type textarea "x"
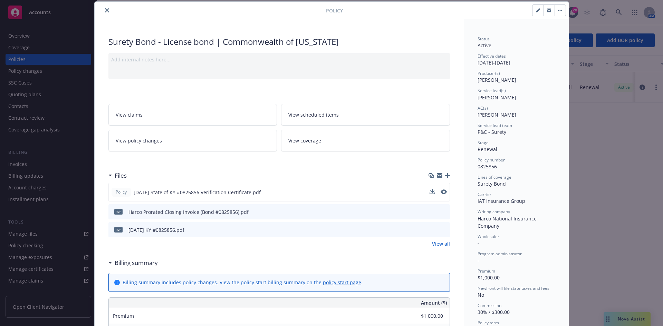
scroll to position [0, 0]
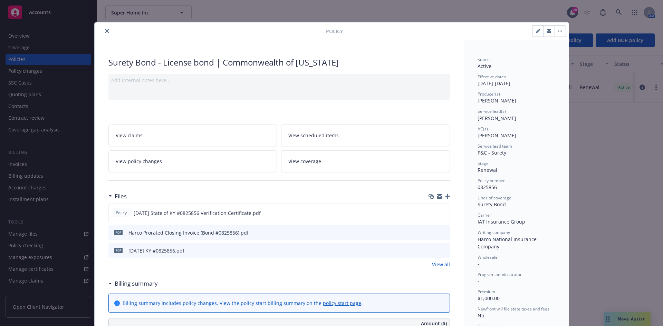
click at [106, 29] on icon "close" at bounding box center [107, 31] width 4 height 4
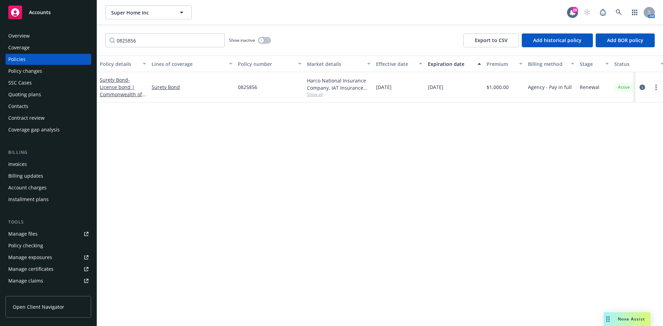
click at [41, 19] on link "Accounts" at bounding box center [49, 12] width 86 height 19
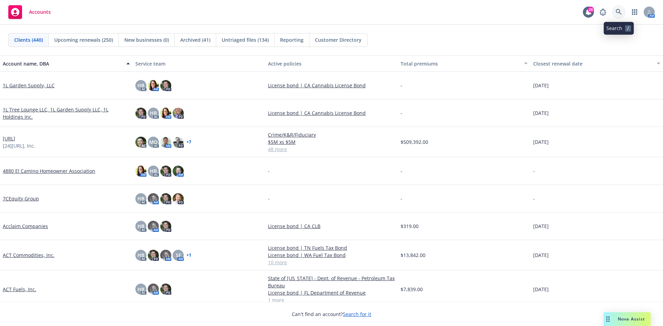
click at [620, 13] on icon at bounding box center [619, 12] width 6 height 6
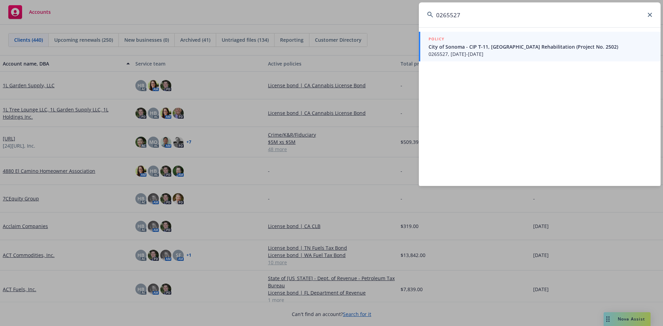
type input "0265527"
click at [480, 61] on link "POLICY City of Sonoma - CIP T-11, West Spain Street Rehabilitation (Project No.…" at bounding box center [540, 47] width 242 height 30
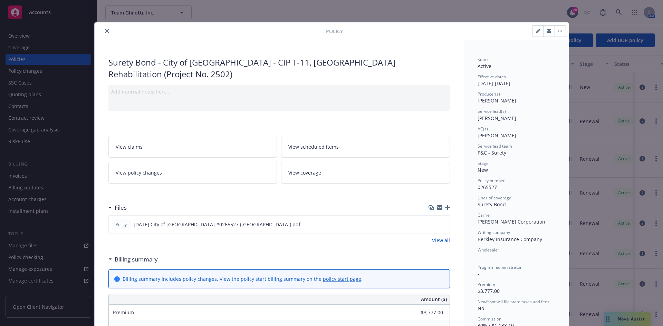
click at [105, 31] on icon "close" at bounding box center [107, 31] width 4 height 4
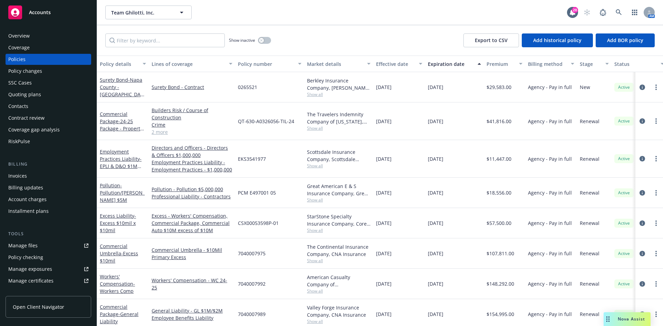
click at [41, 165] on div "Billing" at bounding box center [49, 164] width 86 height 7
drag, startPoint x: 46, startPoint y: 174, endPoint x: 50, endPoint y: 173, distance: 4.0
click at [46, 174] on div "Invoices" at bounding box center [48, 176] width 80 height 11
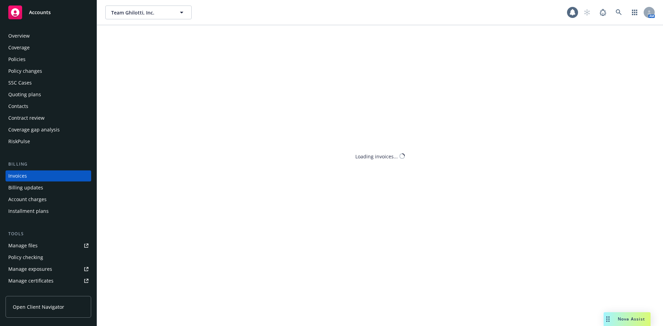
scroll to position [2, 0]
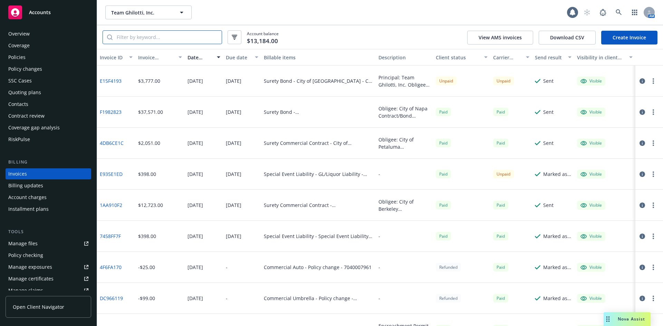
click at [152, 40] on input "search" at bounding box center [167, 37] width 109 height 13
paste input "Harco Prorated Closing Invoice (4).pdf"
type input "Harco Prorated Closing Invoice (4).pdf"
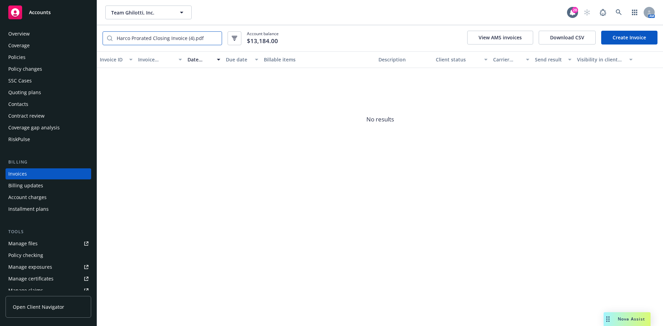
drag, startPoint x: 207, startPoint y: 41, endPoint x: 5, endPoint y: 50, distance: 202.6
click at [5, 50] on div "Accounts Overview Coverage Policies Policy changes SSC Cases Quoting plans Cont…" at bounding box center [331, 163] width 663 height 326
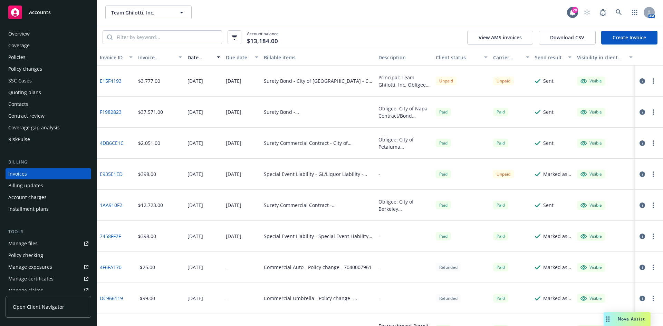
click at [39, 62] on div "Policies" at bounding box center [48, 57] width 80 height 11
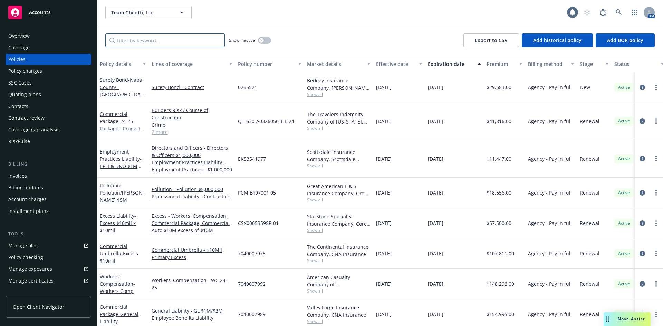
click at [191, 39] on input "Filter by keyword..." at bounding box center [165, 41] width 120 height 14
type input "0265527"
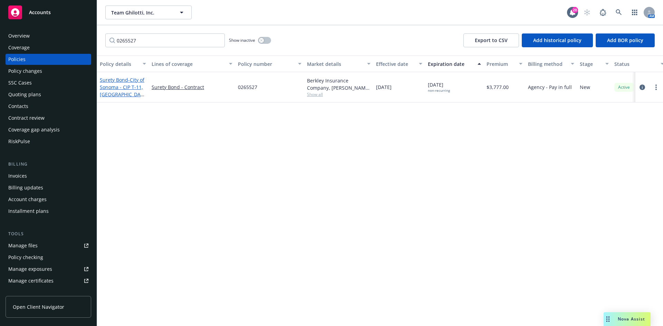
click at [136, 78] on span "- City of Sonoma - CIP T-11, West Spain Street Rehabilitation (Project No. 2502)" at bounding box center [122, 95] width 45 height 36
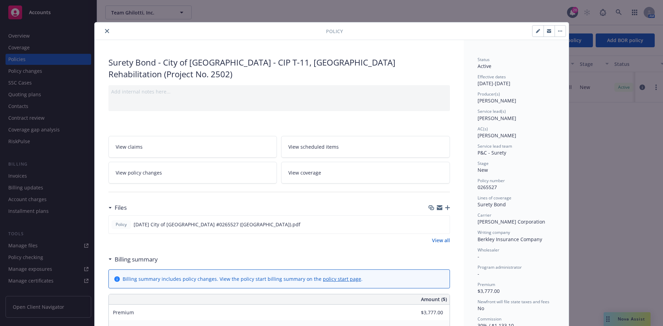
scroll to position [21, 0]
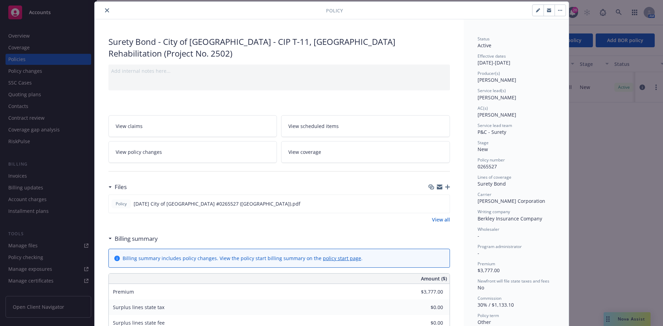
click at [445, 186] on icon "button" at bounding box center [447, 187] width 5 height 5
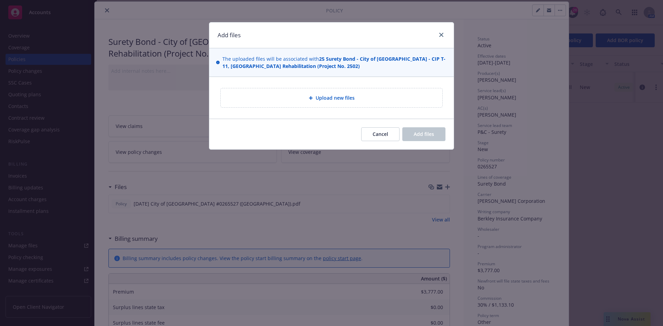
type textarea "x"
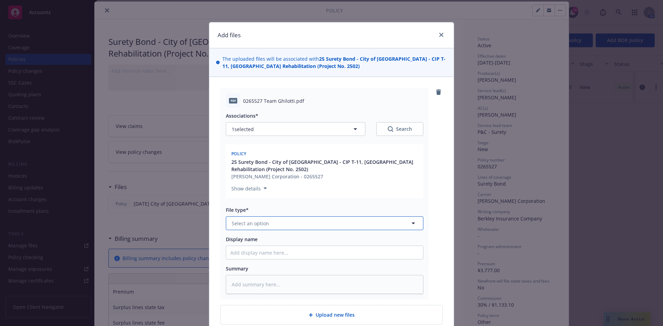
click at [239, 226] on span "Select an option" at bounding box center [250, 223] width 37 height 7
type input "Invoic"
click at [256, 257] on span "Invoice - Third Party" at bounding box center [257, 260] width 48 height 7
click at [248, 253] on input "Display name" at bounding box center [324, 252] width 197 height 13
type textarea "x"
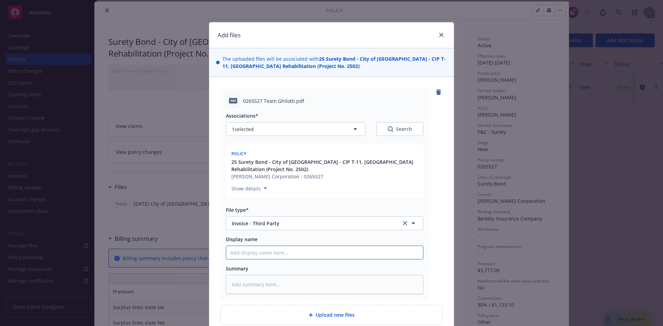
type input "O"
type textarea "x"
type input "Ok"
type textarea "x"
type input "Okl"
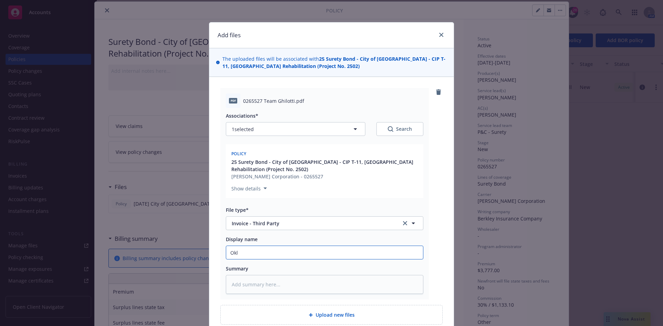
type textarea "x"
type input "Ok"
type textarea "x"
type input "O"
type textarea "x"
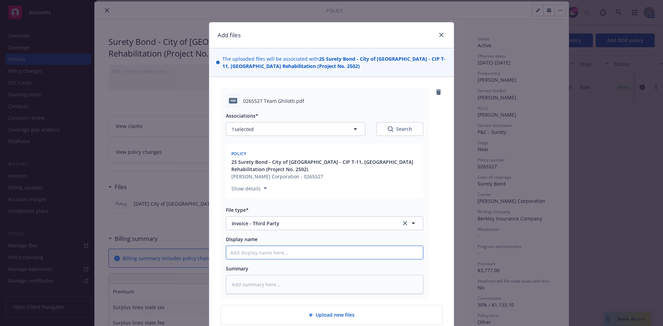
type textarea "x"
type input "B"
type textarea "x"
type input "Be"
type textarea "x"
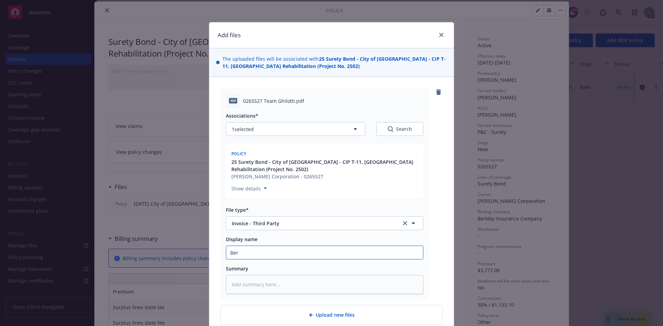
type input "Berk"
type textarea "x"
type input "Berkl"
type textarea "x"
type input "Berkle"
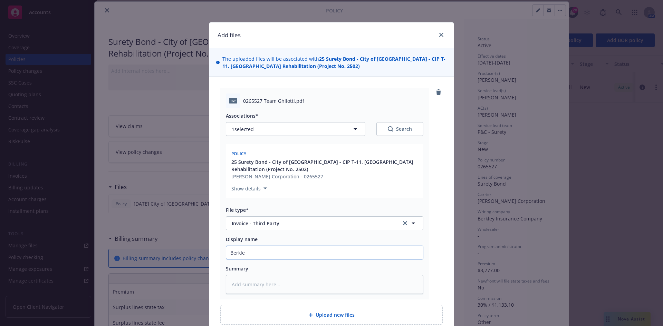
type textarea "x"
type input "Berkleu"
type textarea "x"
type input "Berkleu"
type textarea "x"
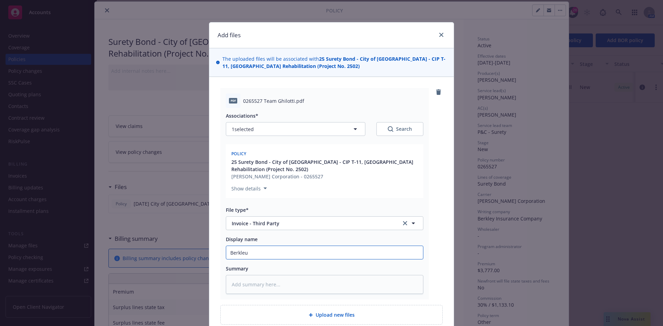
type input "Berkleu"
type textarea "x"
type input "Berkle"
type textarea "x"
type input "Berkley"
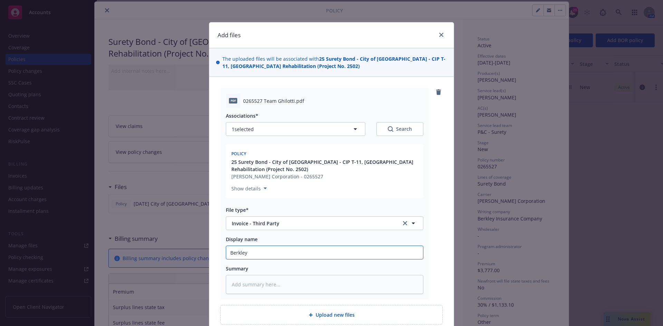
type textarea "x"
type input "Berkley"
type textarea "x"
type input "Berkley I"
type textarea "x"
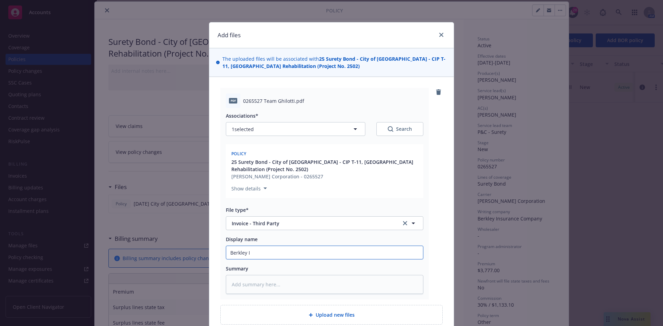
type input "Berkley In"
type textarea "x"
type input "Berkley Inv"
type textarea "x"
type input "Berkley Invo"
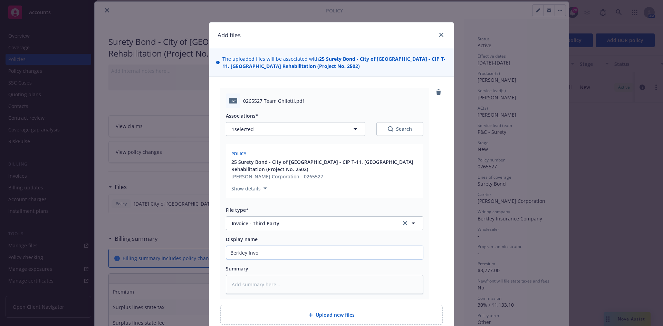
type textarea "x"
type input "Berkley Invoi"
type textarea "x"
type input "Berkley Invoic"
type textarea "x"
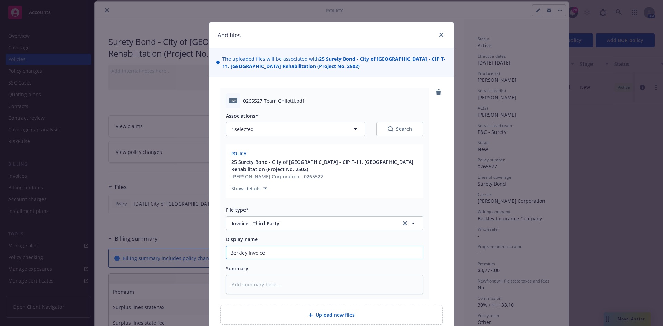
type input "Berkley Invoice"
type textarea "x"
type input "Berkley Invoice ("
type textarea "x"
type input "Berkley Invoice (B"
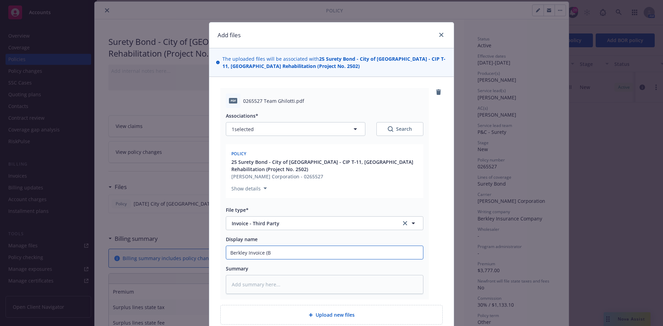
type textarea "x"
type input "Berkley Invoice (Bo"
type textarea "x"
type input "Berkley Invoice (Bon"
type textarea "x"
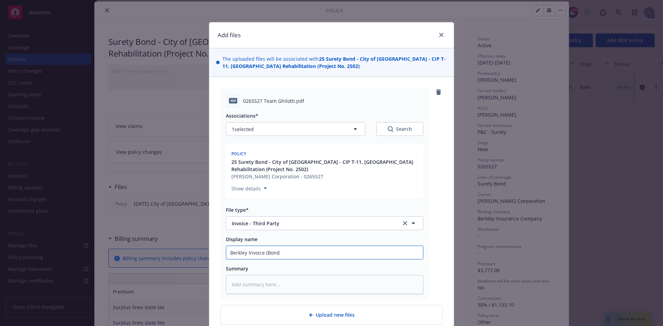
type input "Berkley Invoice (Bond"
type textarea "x"
type input "Berkley Invoice (Bond #"
type textarea "x"
type input "Berkley Invoice (Bond #0"
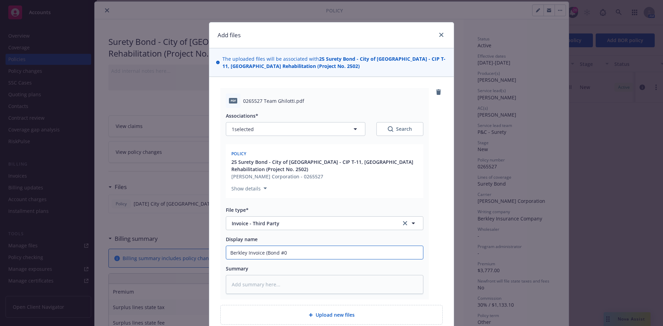
type textarea "x"
type input "Berkley Invoice (Bond #02"
type textarea "x"
type input "Berkley Invoice (Bond #026"
type textarea "x"
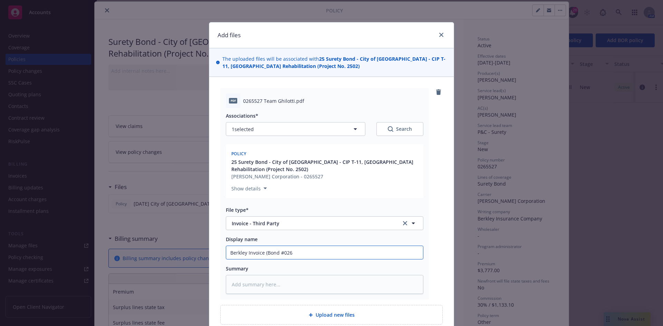
type input "Berkley Invoice (Bond #0265"
type textarea "x"
type input "Berkley Invoice (Bond #02655"
type textarea "x"
type input "Berkley Invoice (Bond #026552"
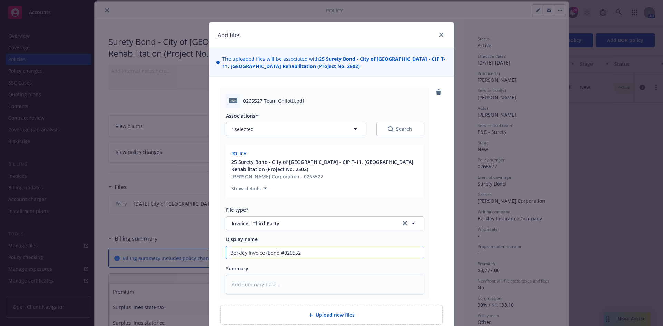
type textarea "x"
type input "Berkley Invoice (Bond #0265527"
type textarea "x"
type input "Berkley Invoice (Bond #0265527)"
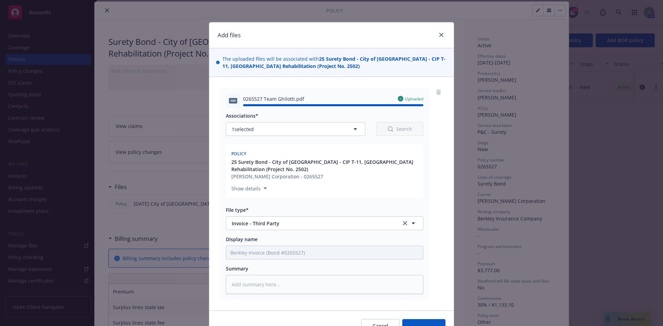
type textarea "x"
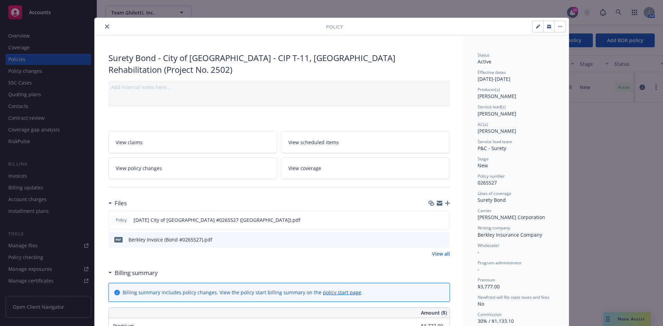
scroll to position [0, 0]
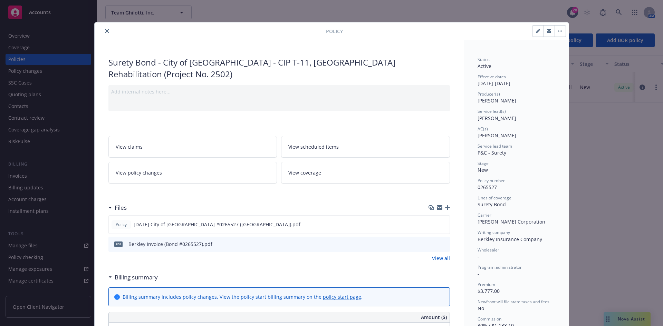
click at [103, 28] on button "close" at bounding box center [107, 31] width 8 height 8
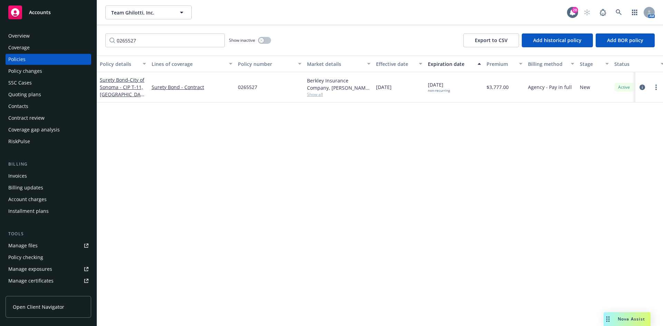
click at [625, 318] on span "Nova Assist" at bounding box center [631, 319] width 27 height 6
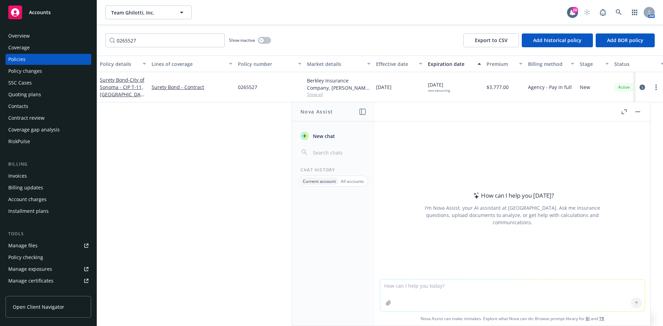
click at [489, 291] on textarea at bounding box center [512, 296] width 265 height 32
type textarea "I"
type textarea "Is a profit and loss statement the same as an income statement"
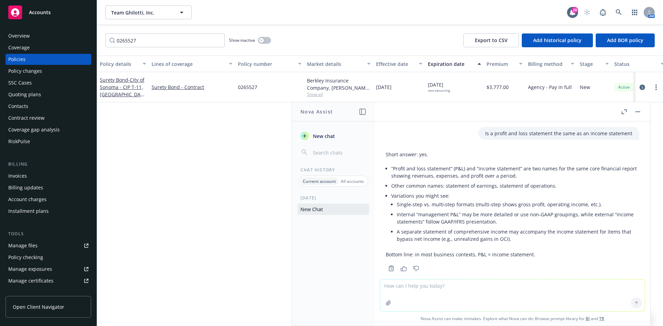
scroll to position [11, 0]
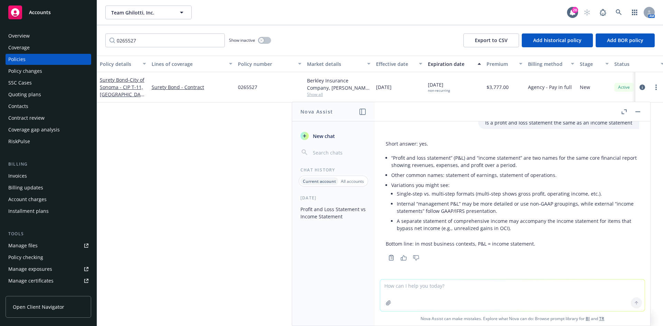
click at [635, 111] on button "button" at bounding box center [638, 112] width 8 height 8
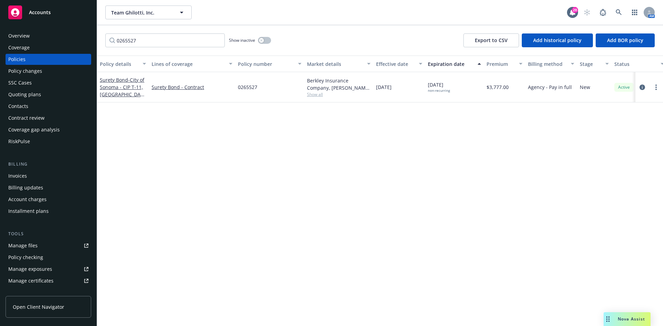
click at [618, 324] on div "Nova Assist" at bounding box center [627, 320] width 47 height 14
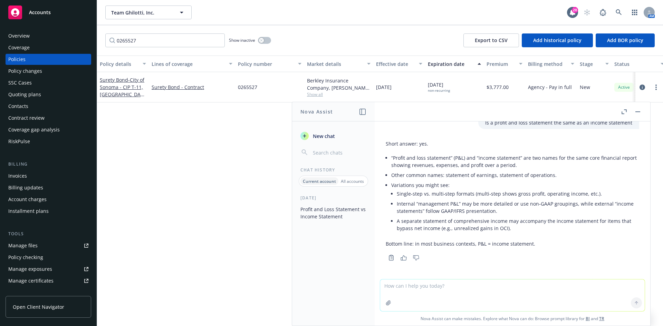
click at [313, 132] on button "New chat" at bounding box center [334, 136] width 72 height 12
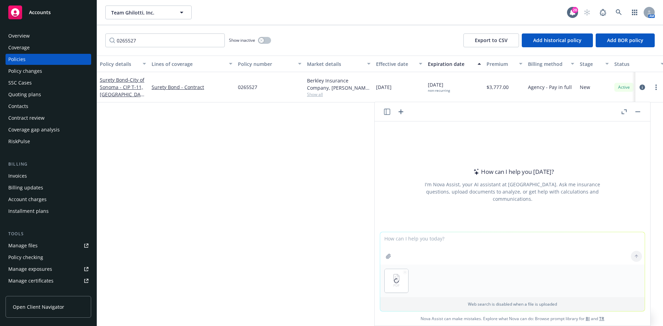
click at [441, 245] on textarea at bounding box center [512, 248] width 265 height 32
type textarea "Does this bond renew yearly?"
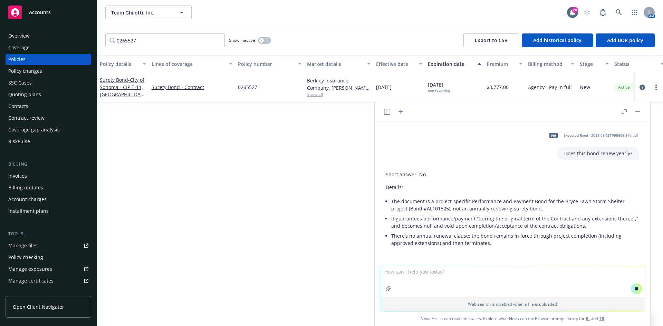
scroll to position [15, 0]
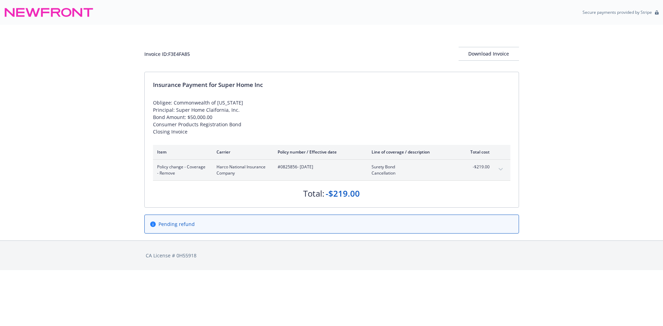
click at [291, 167] on span "#0825856 - [DATE]" at bounding box center [319, 167] width 83 height 6
copy span "0825856"
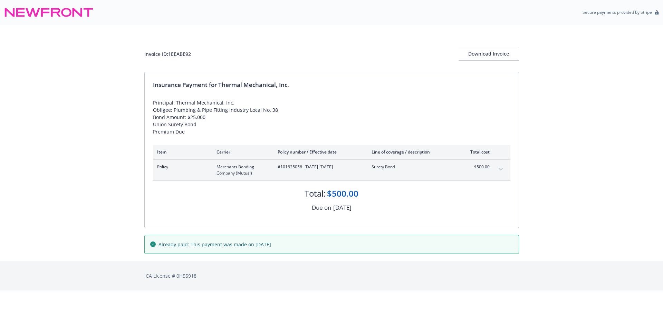
click at [287, 165] on span "#101625056 - [DATE]-[DATE]" at bounding box center [319, 167] width 83 height 6
click at [180, 55] on div "Invoice ID: 1EEABE92" at bounding box center [167, 53] width 47 height 7
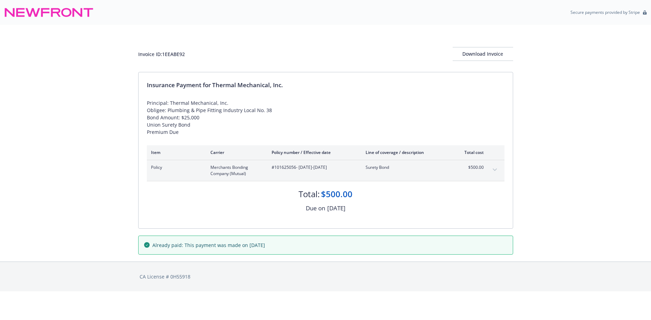
click at [173, 51] on div "Invoice ID: 1EEABE92" at bounding box center [161, 53] width 47 height 7
click at [173, 52] on div "Invoice ID: 1EEABE92" at bounding box center [161, 53] width 47 height 7
copy div "1EEABE92"
